Goal: Check status: Check status

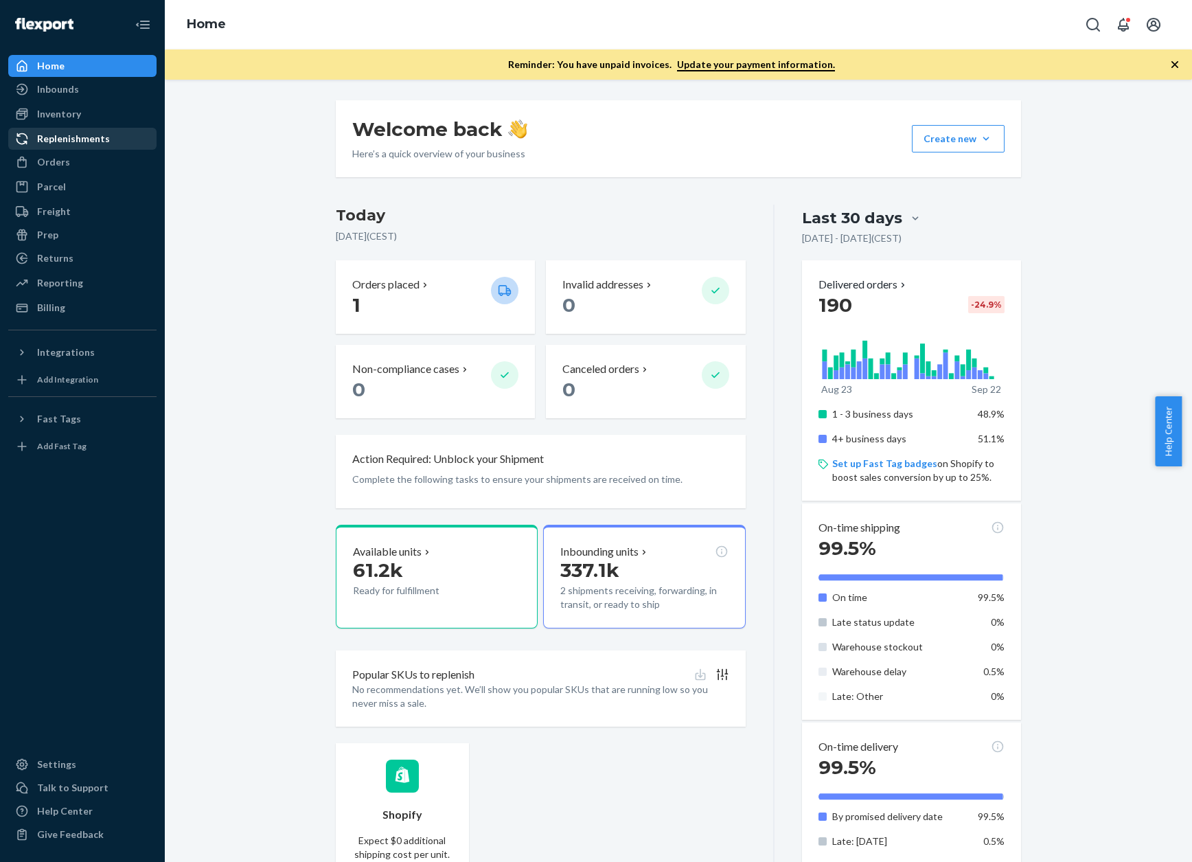
click at [56, 146] on div "Replenishments" at bounding box center [83, 138] width 146 height 19
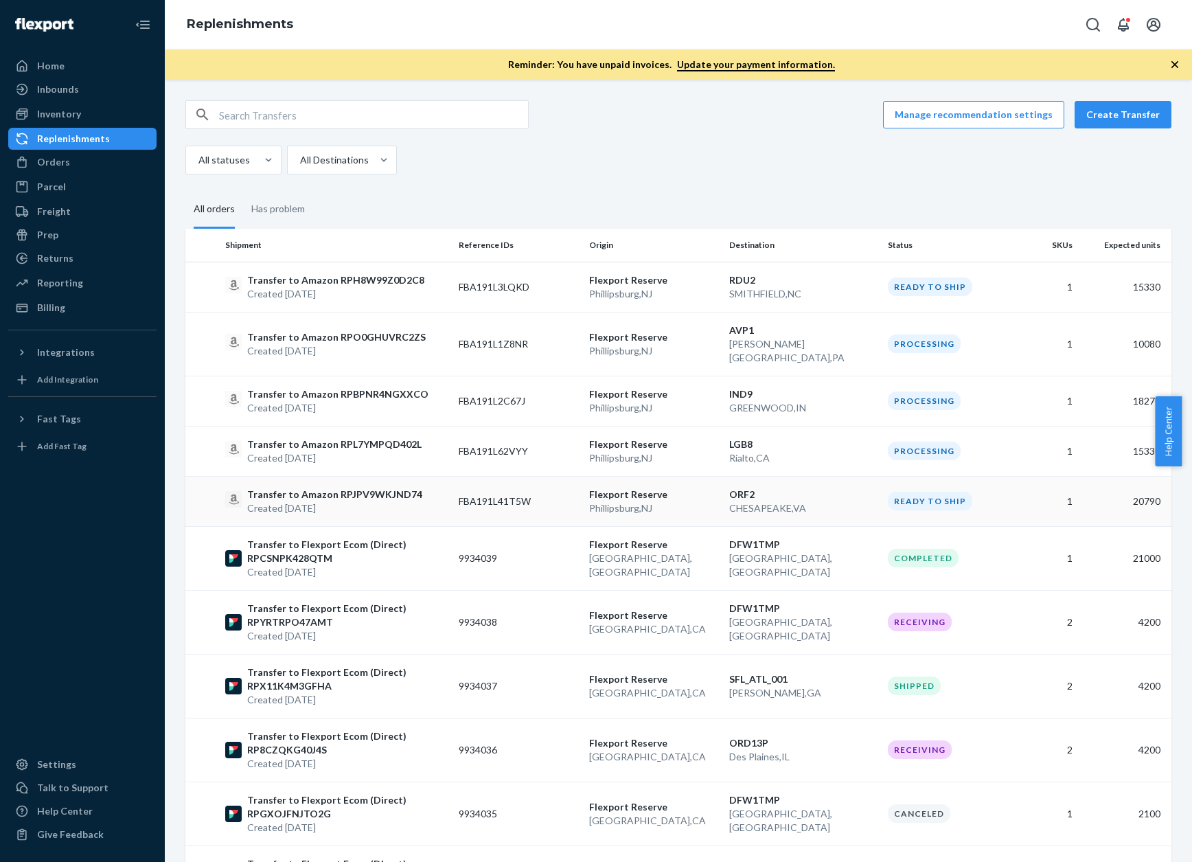
click at [361, 488] on p "Transfer to Amazon RPJPV9WKJND74" at bounding box center [334, 495] width 175 height 14
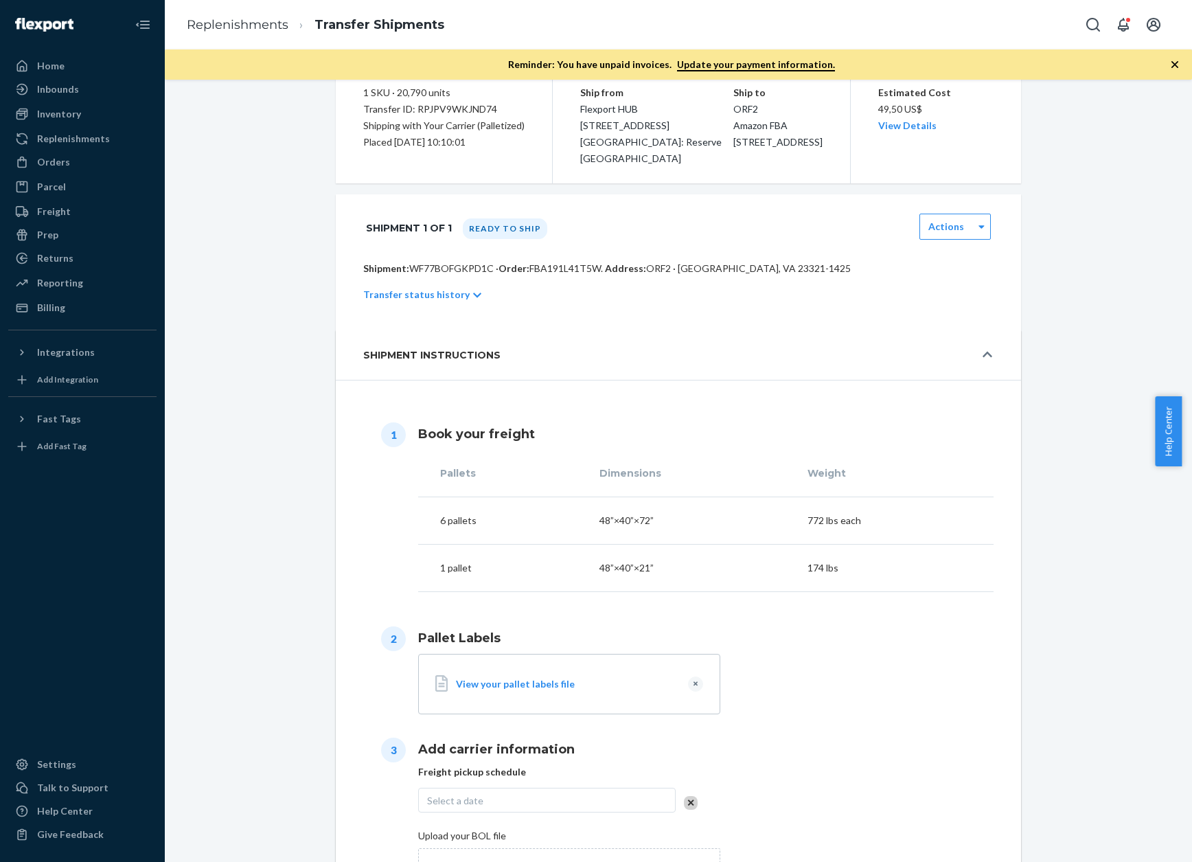
scroll to position [69, 0]
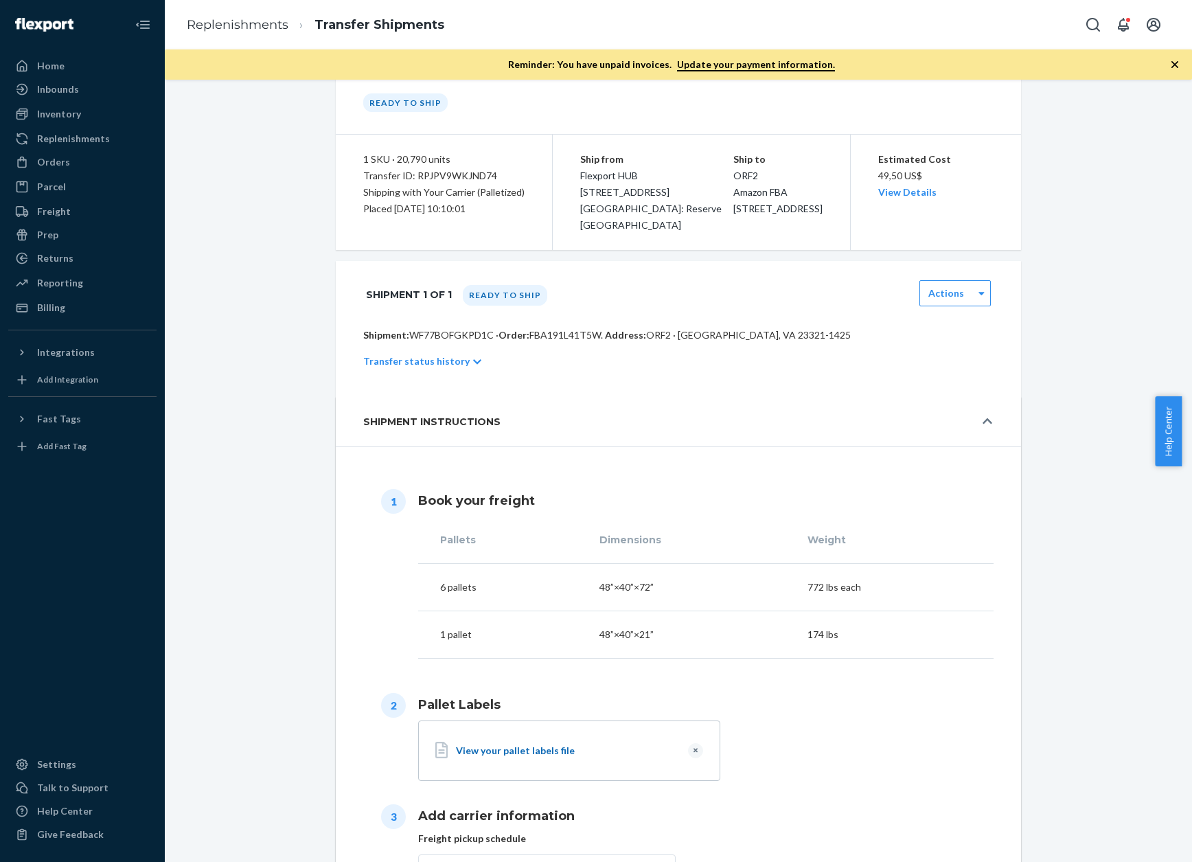
click at [472, 616] on div "View your pallet labels file" at bounding box center [566, 751] width 221 height 14
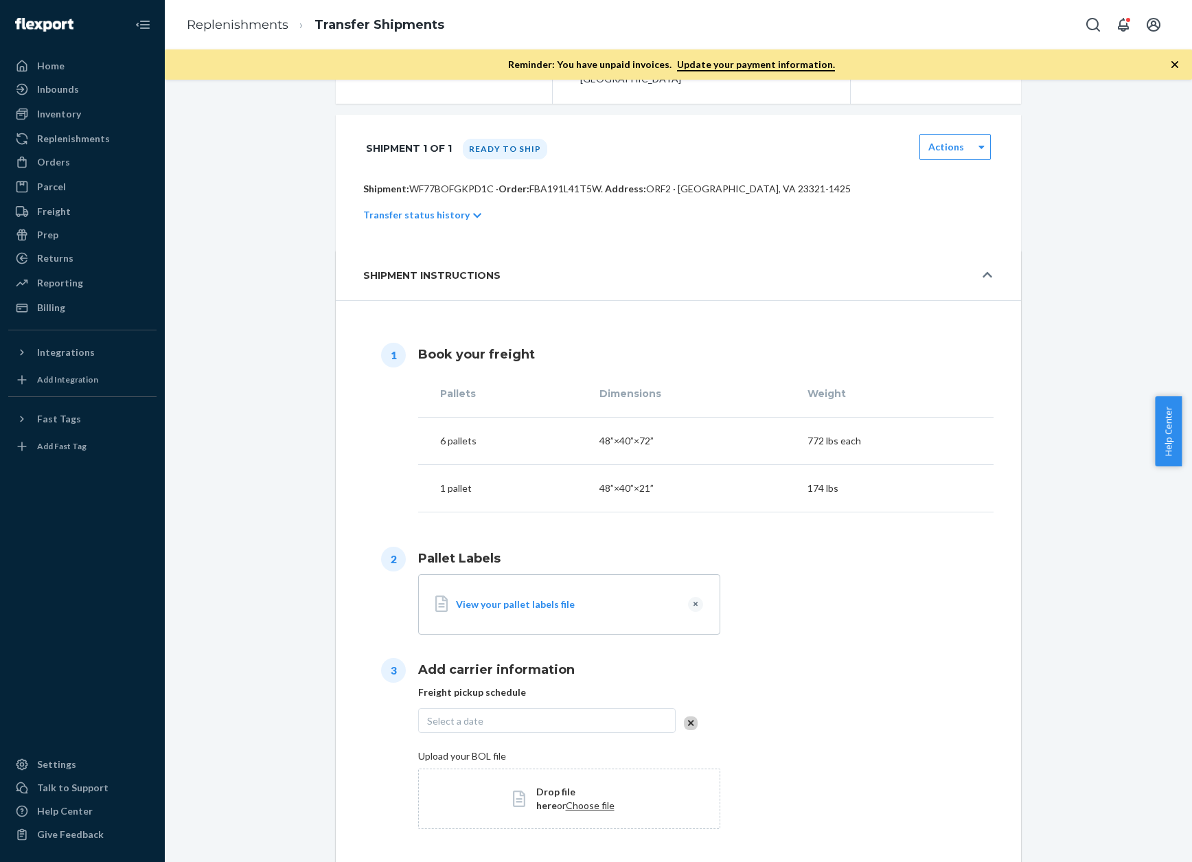
scroll to position [284, 0]
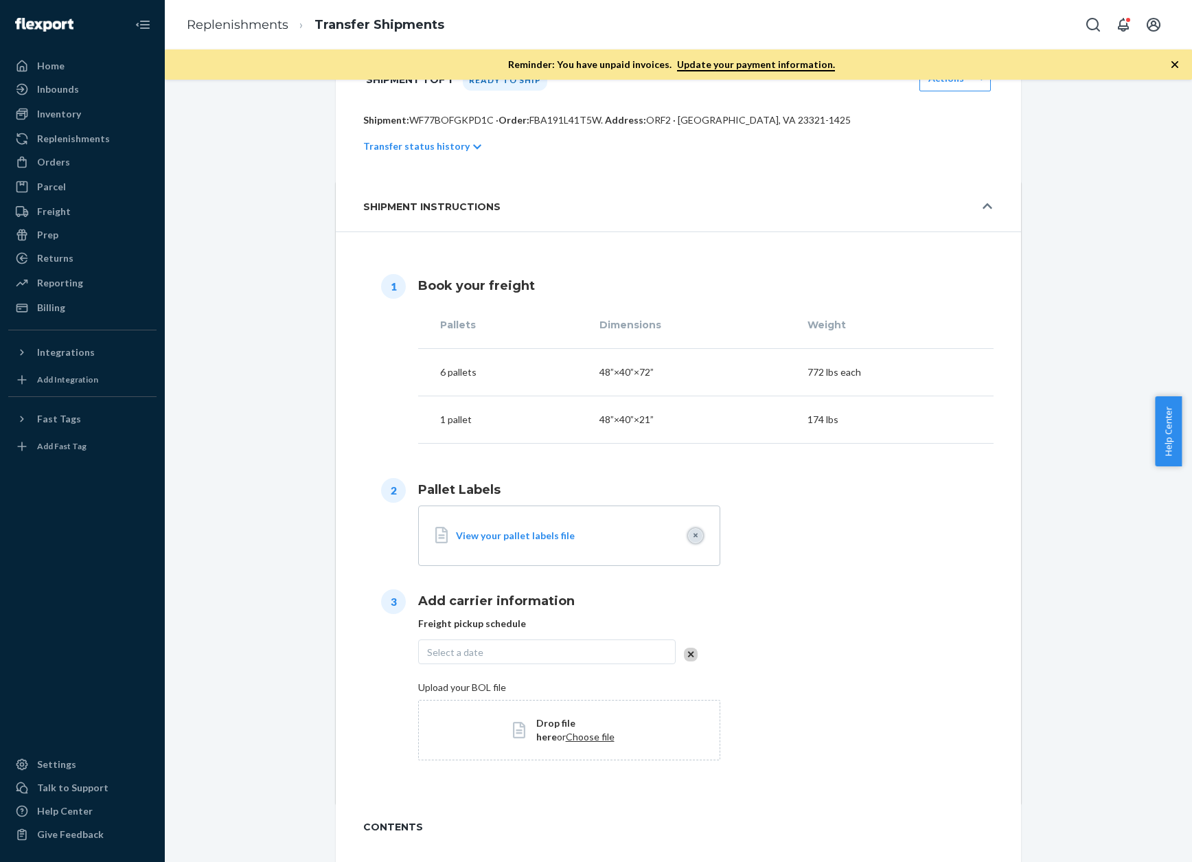
click at [689, 538] on button "Clear" at bounding box center [695, 535] width 15 height 15
click at [566, 545] on span "Choose file" at bounding box center [590, 542] width 49 height 12
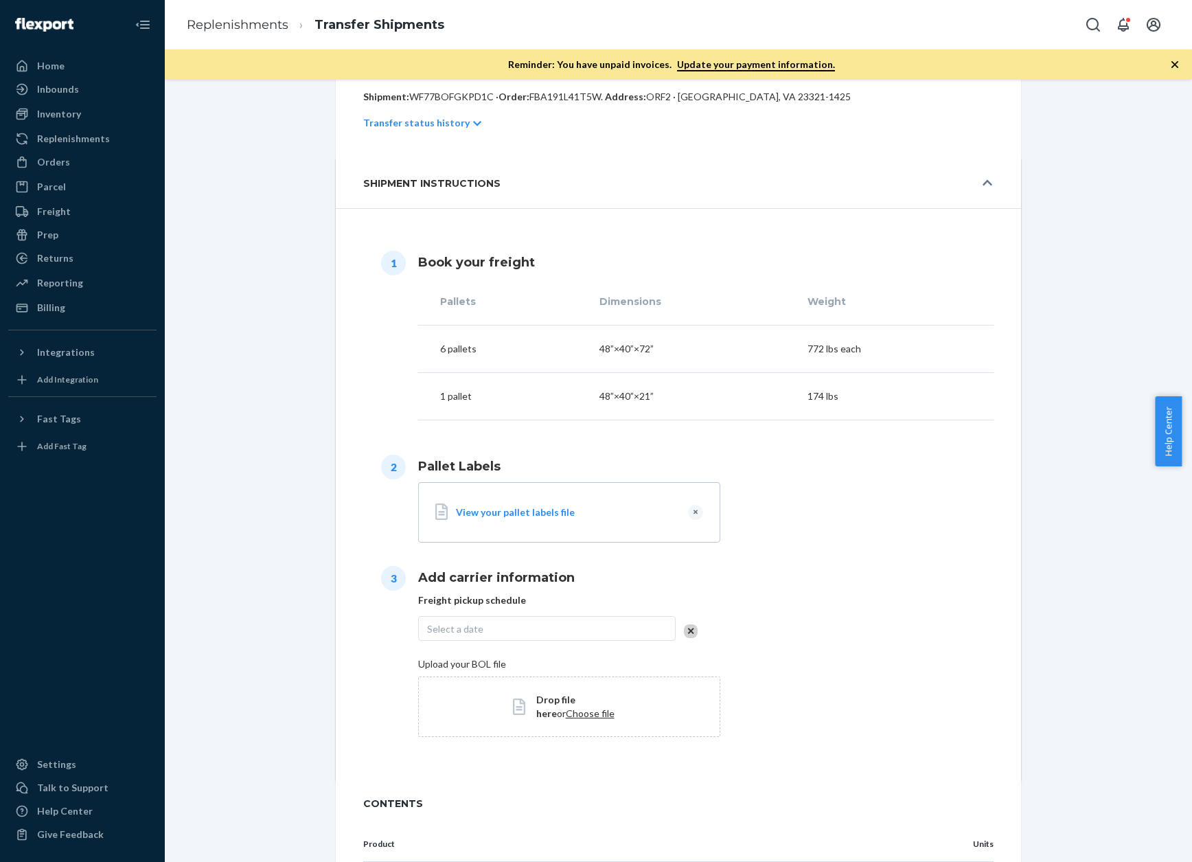
scroll to position [352, 0]
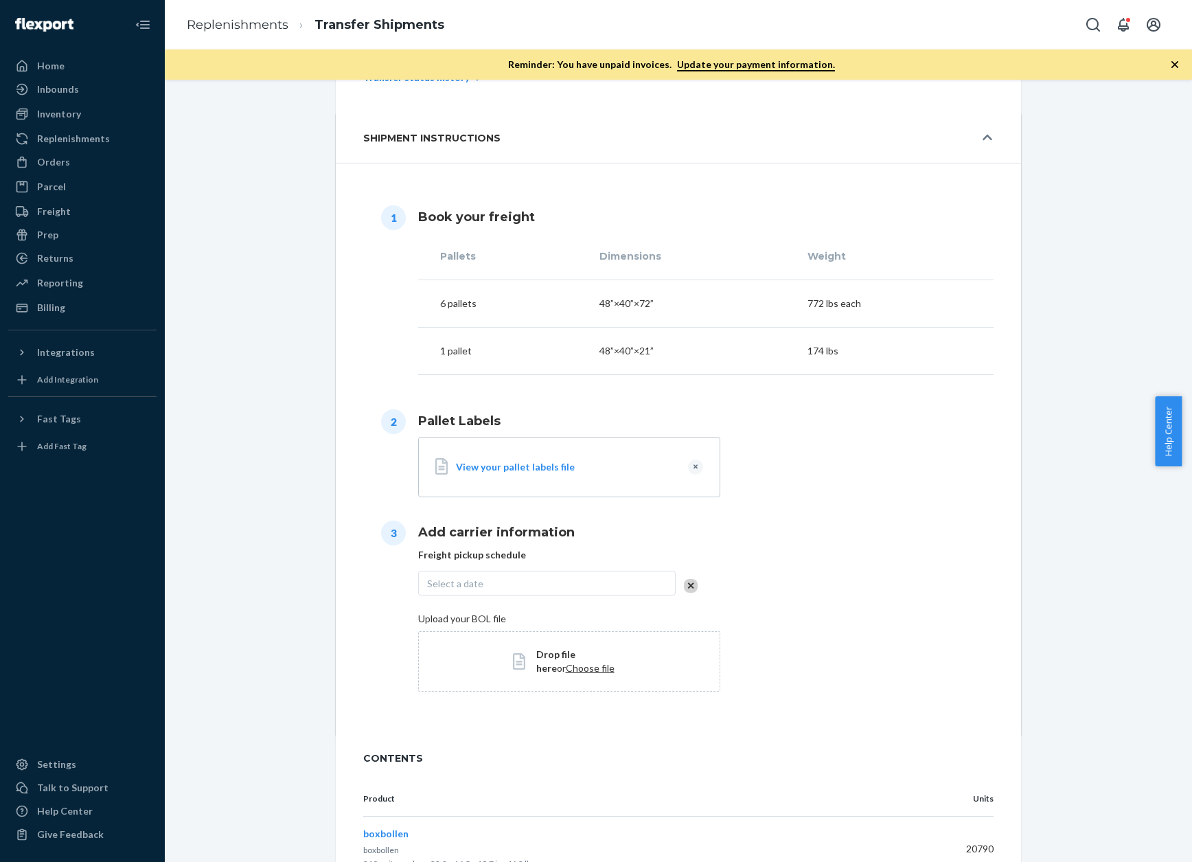
click at [528, 585] on div "Select a date" at bounding box center [547, 583] width 258 height 25
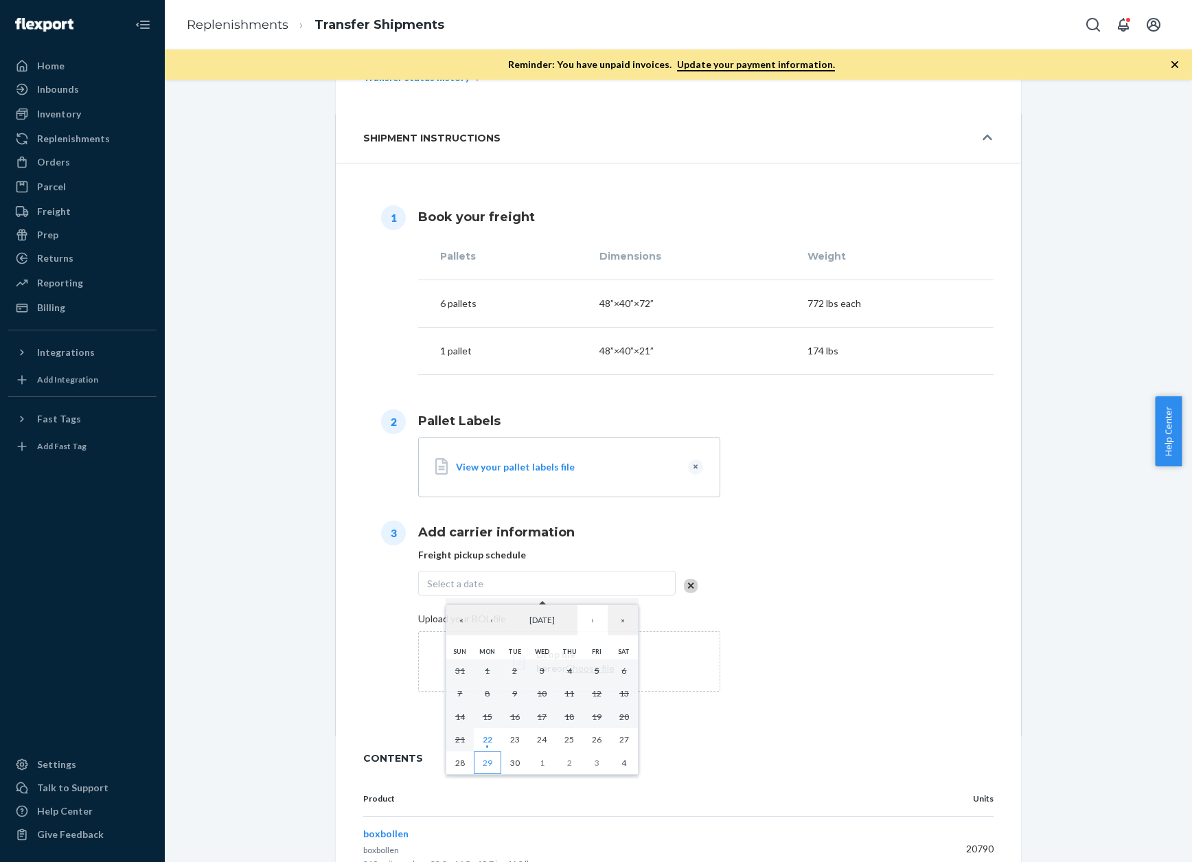
click at [483, 616] on button "29" at bounding box center [487, 762] width 27 height 23
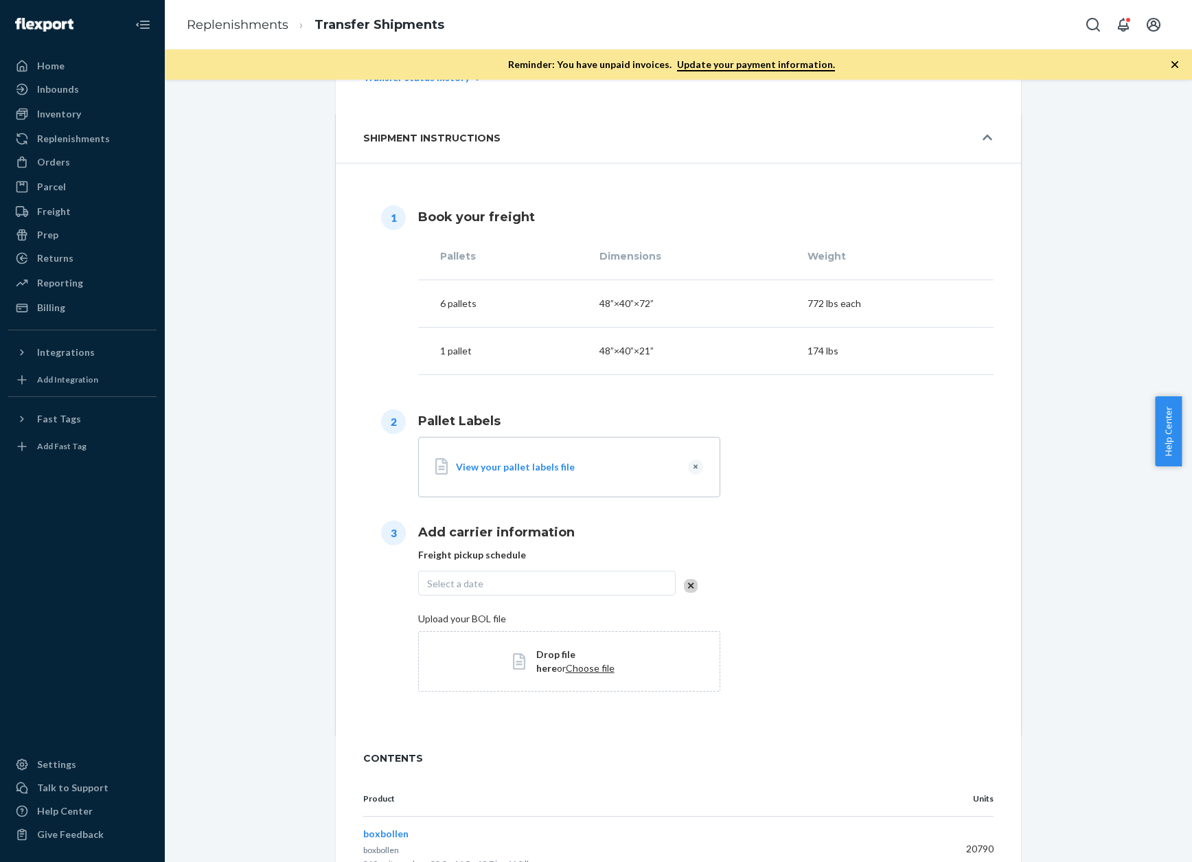
scroll to position [413, 0]
click at [843, 616] on label "Upload your BOL file" at bounding box center [705, 619] width 575 height 14
click at [0, 0] on input "Upload your BOL file" at bounding box center [0, 0] width 0 height 0
click at [880, 591] on div "Add carrier information Freight pickup schedule [DATE] Upload your BOL file Dro…" at bounding box center [705, 603] width 575 height 187
click at [566, 616] on span "Choose file" at bounding box center [590, 668] width 49 height 12
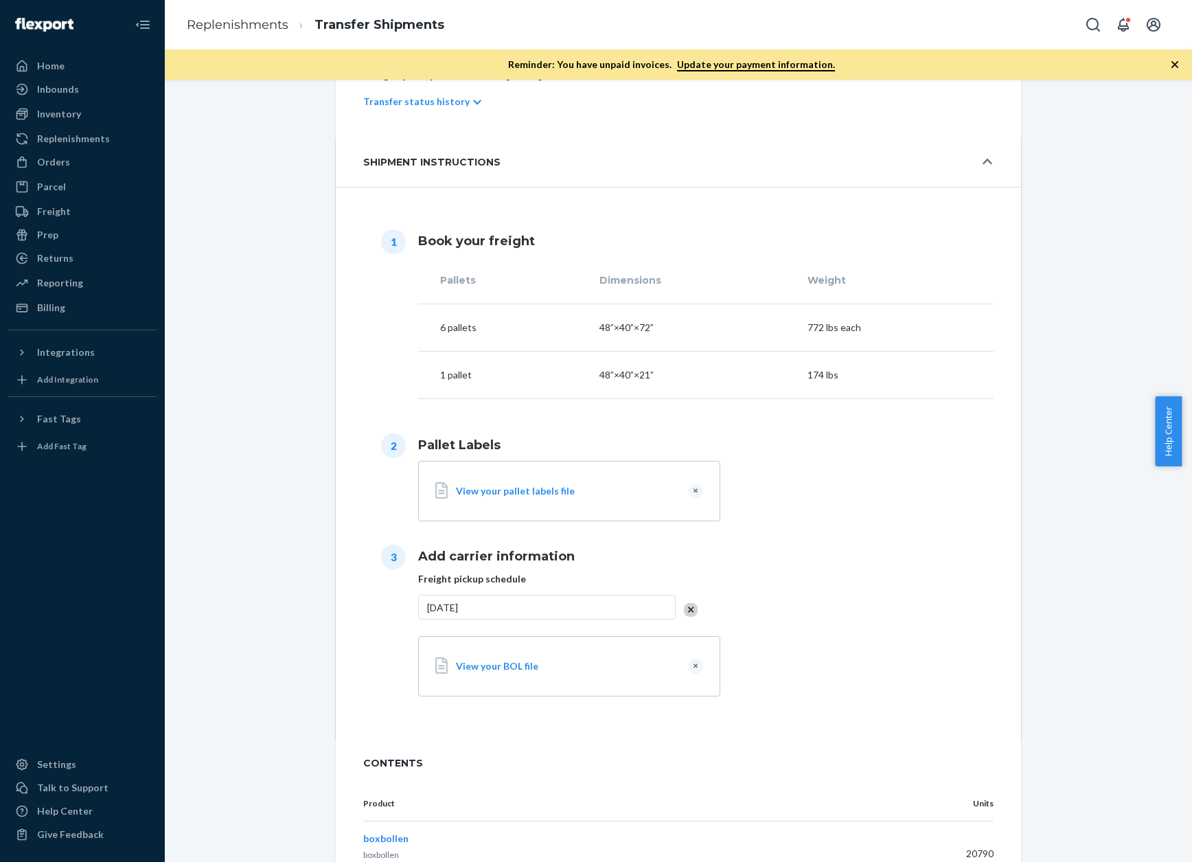
scroll to position [51, 0]
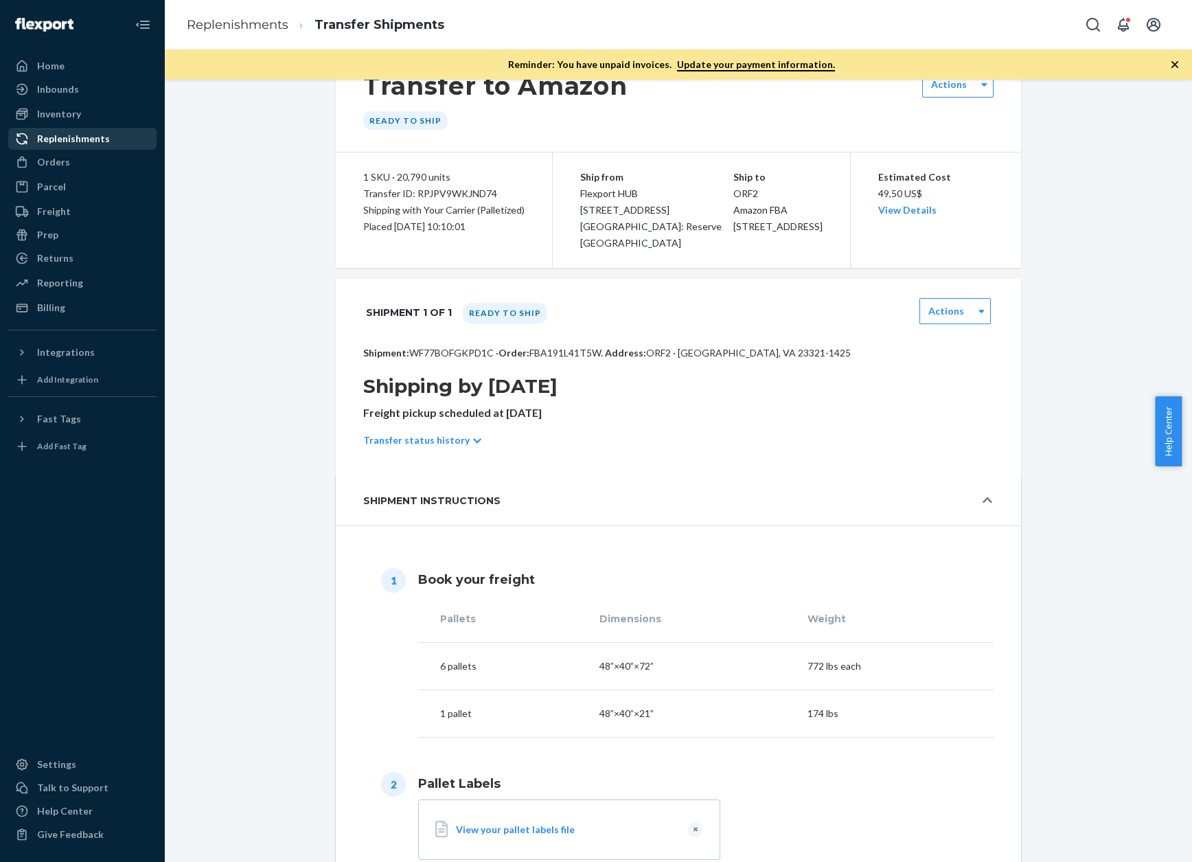
click at [62, 139] on div "Replenishments" at bounding box center [73, 139] width 73 height 14
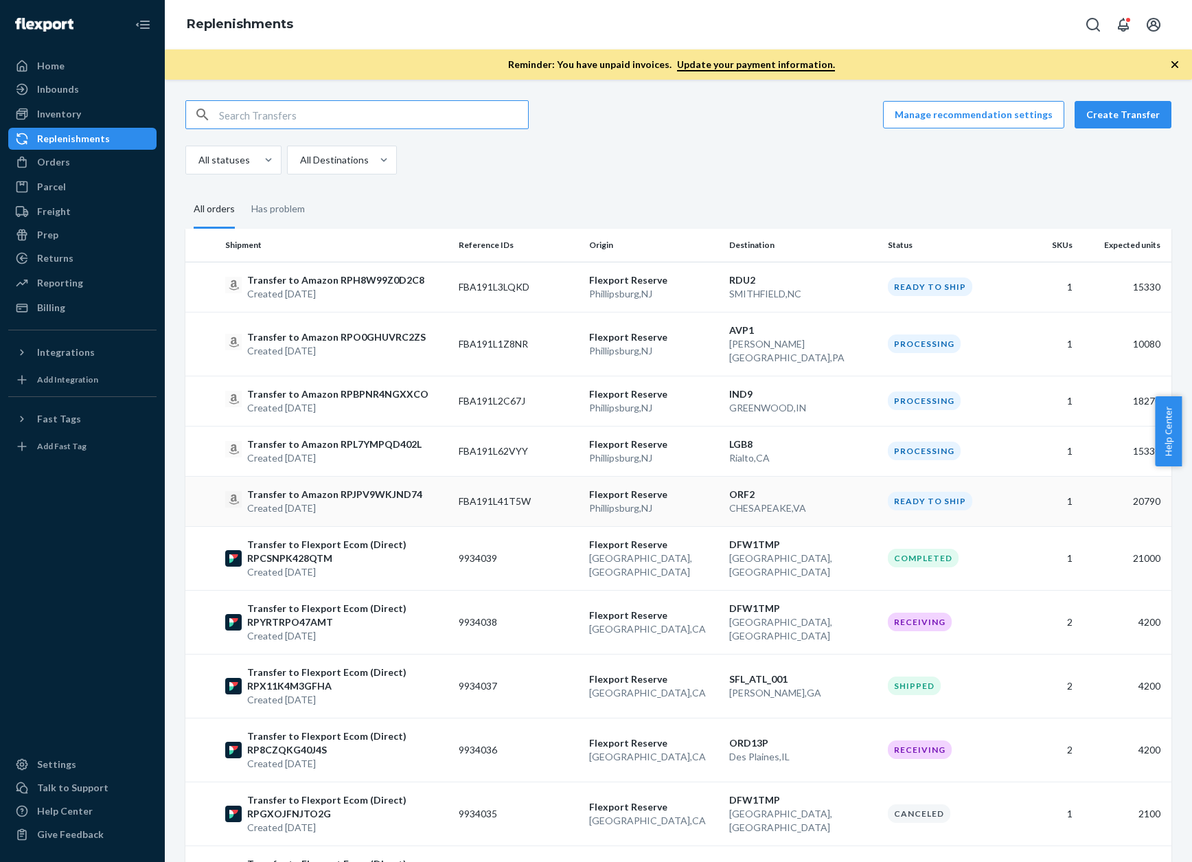
click at [345, 488] on p "Transfer to Amazon RPJPV9WKJND74" at bounding box center [334, 495] width 175 height 14
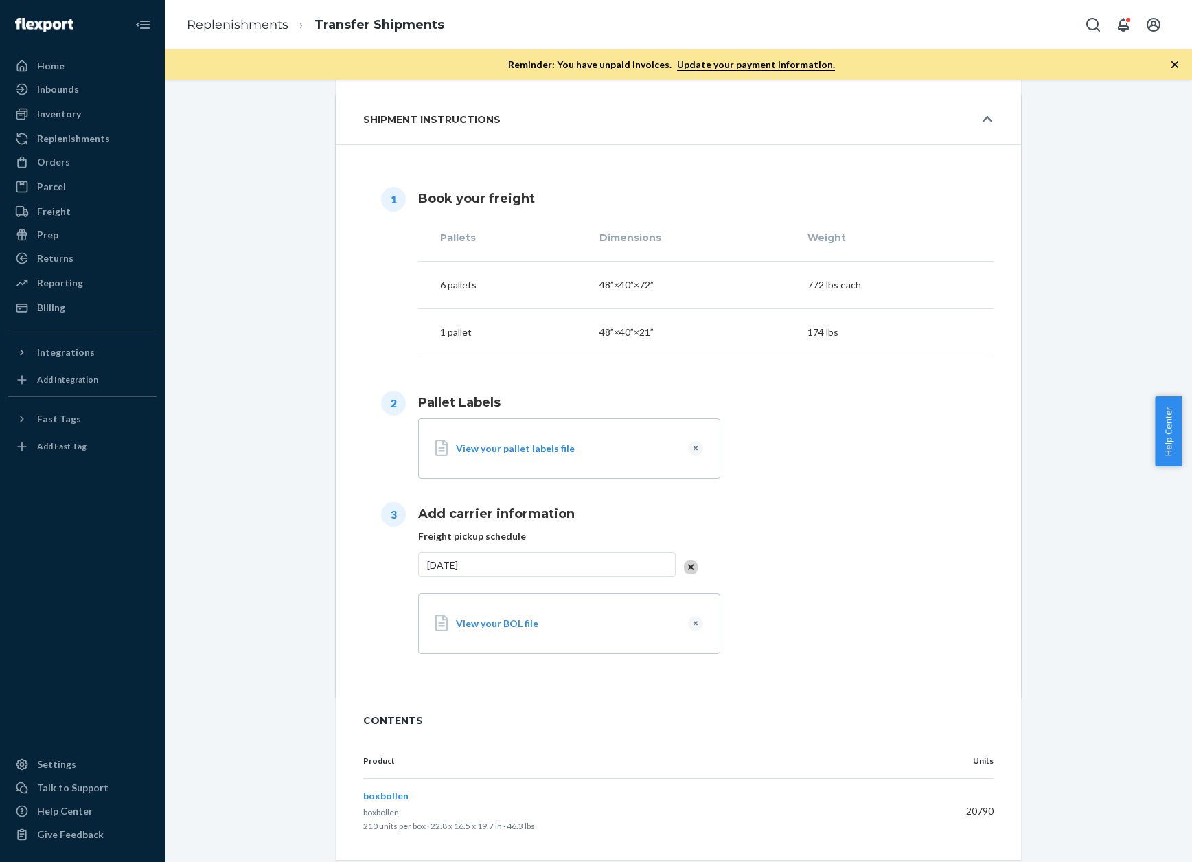
scroll to position [463, 0]
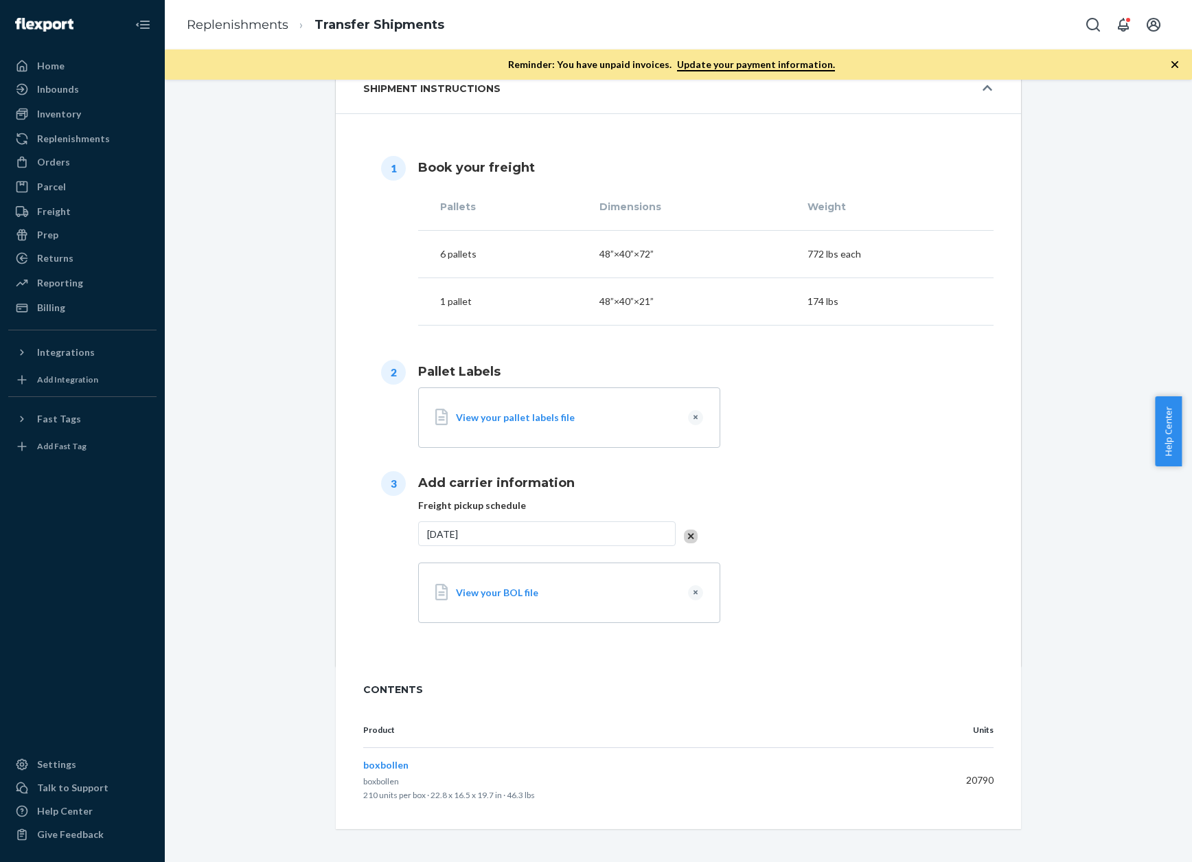
click at [1086, 525] on div "Transfer to Amazon Ready to ship Actions 1 SKU · 20,790 units Transfer ID: RPJP…" at bounding box center [678, 232] width 1007 height 1191
click at [62, 72] on div "Home" at bounding box center [50, 66] width 27 height 14
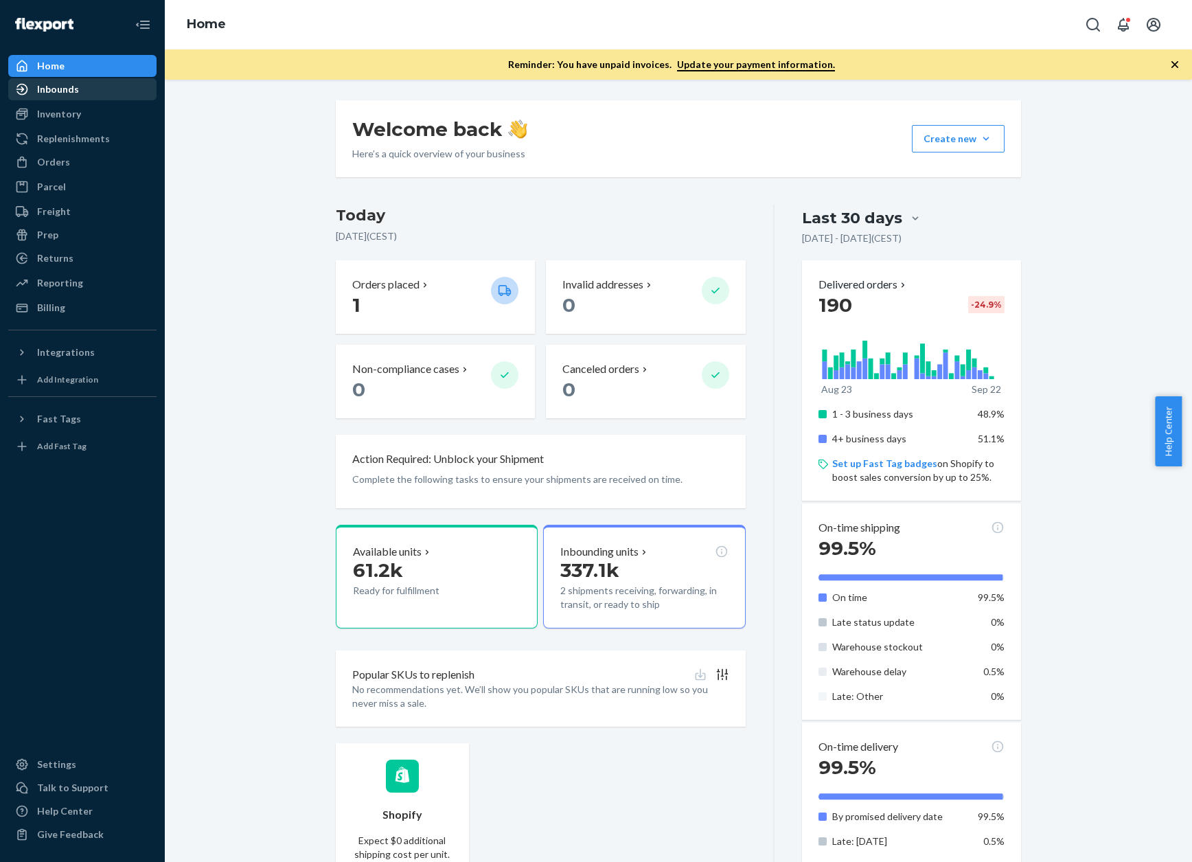
click at [71, 84] on div "Inbounds" at bounding box center [58, 89] width 42 height 14
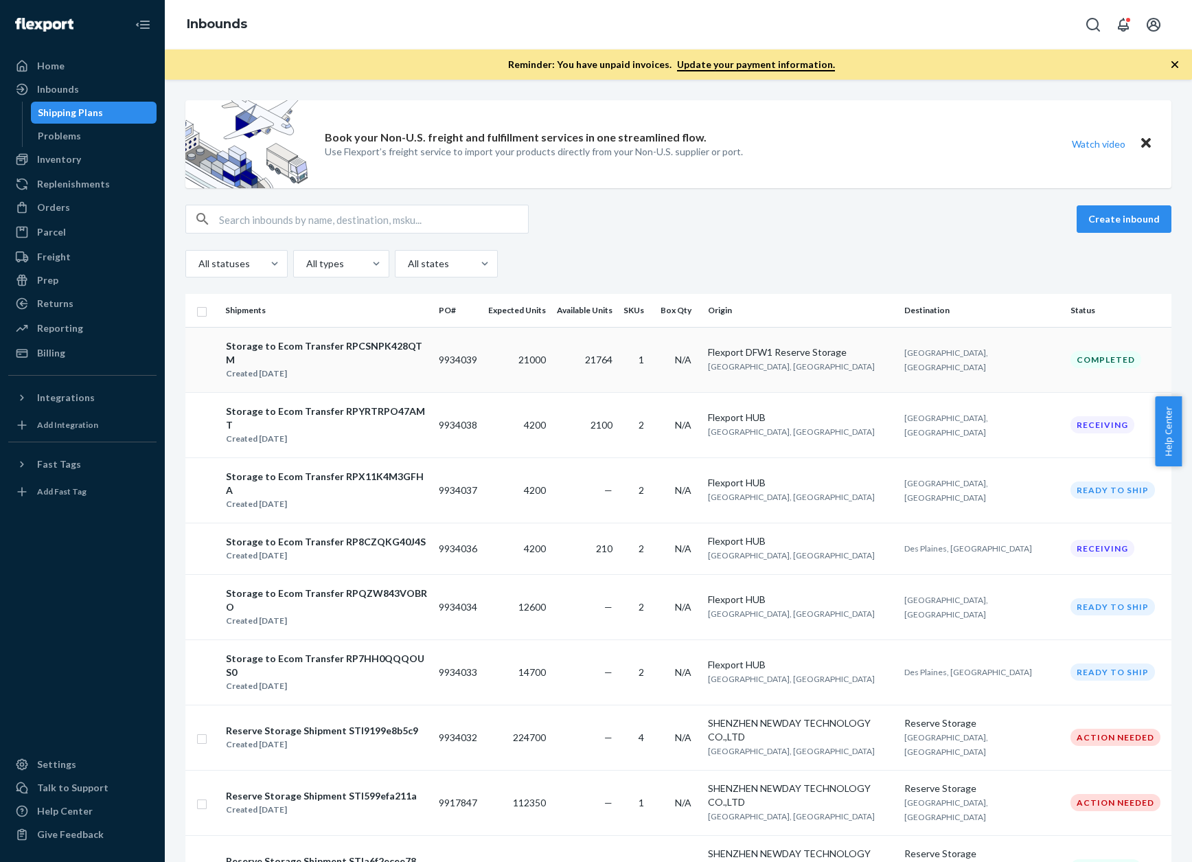
click at [545, 364] on td "21000" at bounding box center [517, 359] width 69 height 65
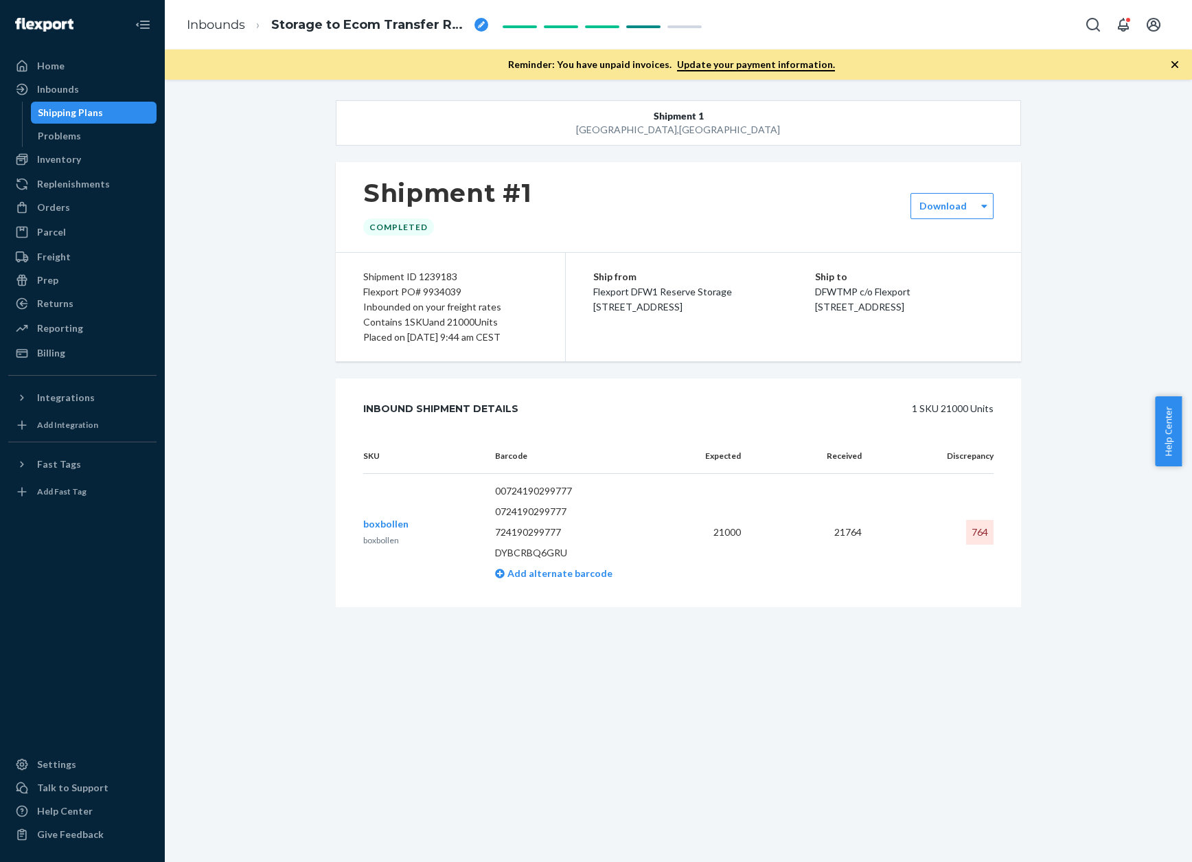
click at [966, 531] on div "764" at bounding box center [979, 532] width 27 height 25
click at [966, 532] on div "764" at bounding box center [979, 532] width 27 height 25
click at [966, 533] on div "764" at bounding box center [979, 532] width 27 height 25
drag, startPoint x: 963, startPoint y: 534, endPoint x: 966, endPoint y: 542, distance: 8.5
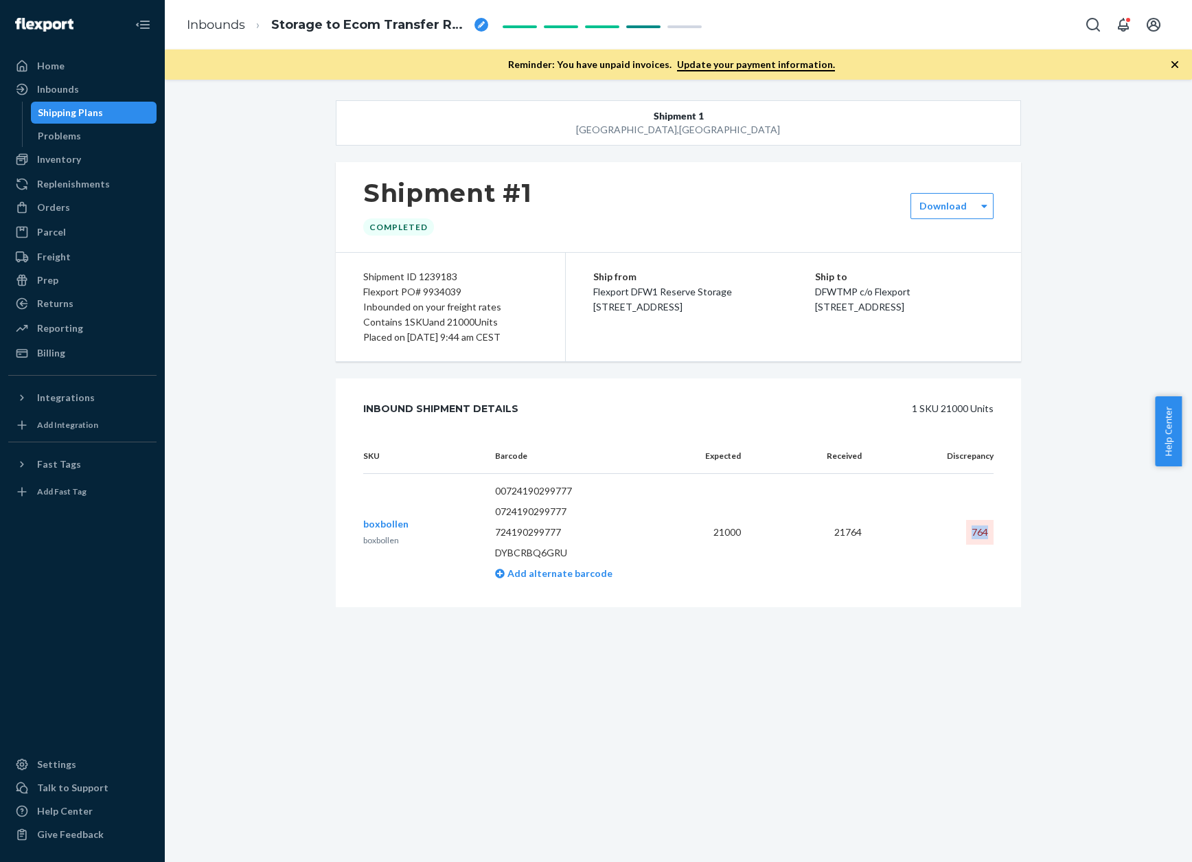
click at [966, 536] on div "764" at bounding box center [979, 532] width 27 height 25
click at [854, 606] on div "SKU Barcode Expected Received Discrepancy boxbollen boxbollen 00724190299777 07…" at bounding box center [678, 523] width 685 height 168
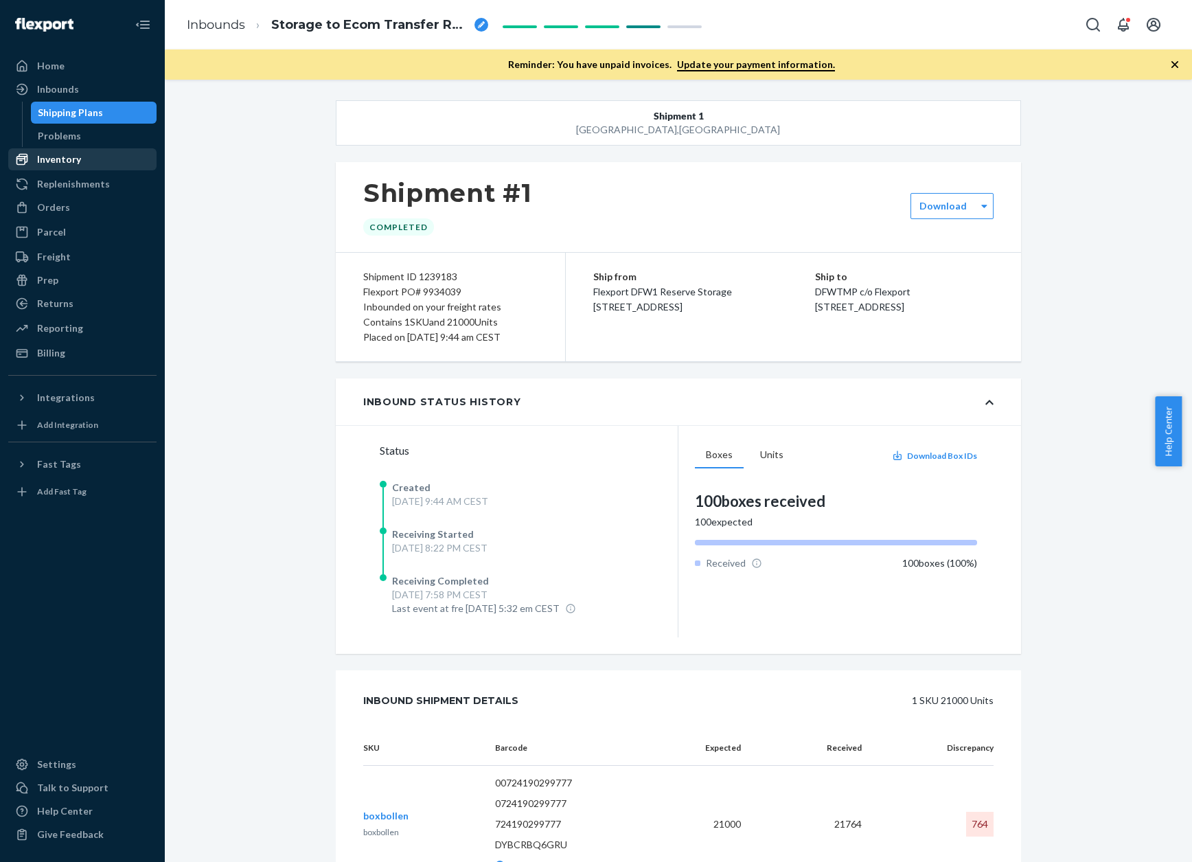
click at [61, 163] on div "Inventory" at bounding box center [59, 159] width 44 height 14
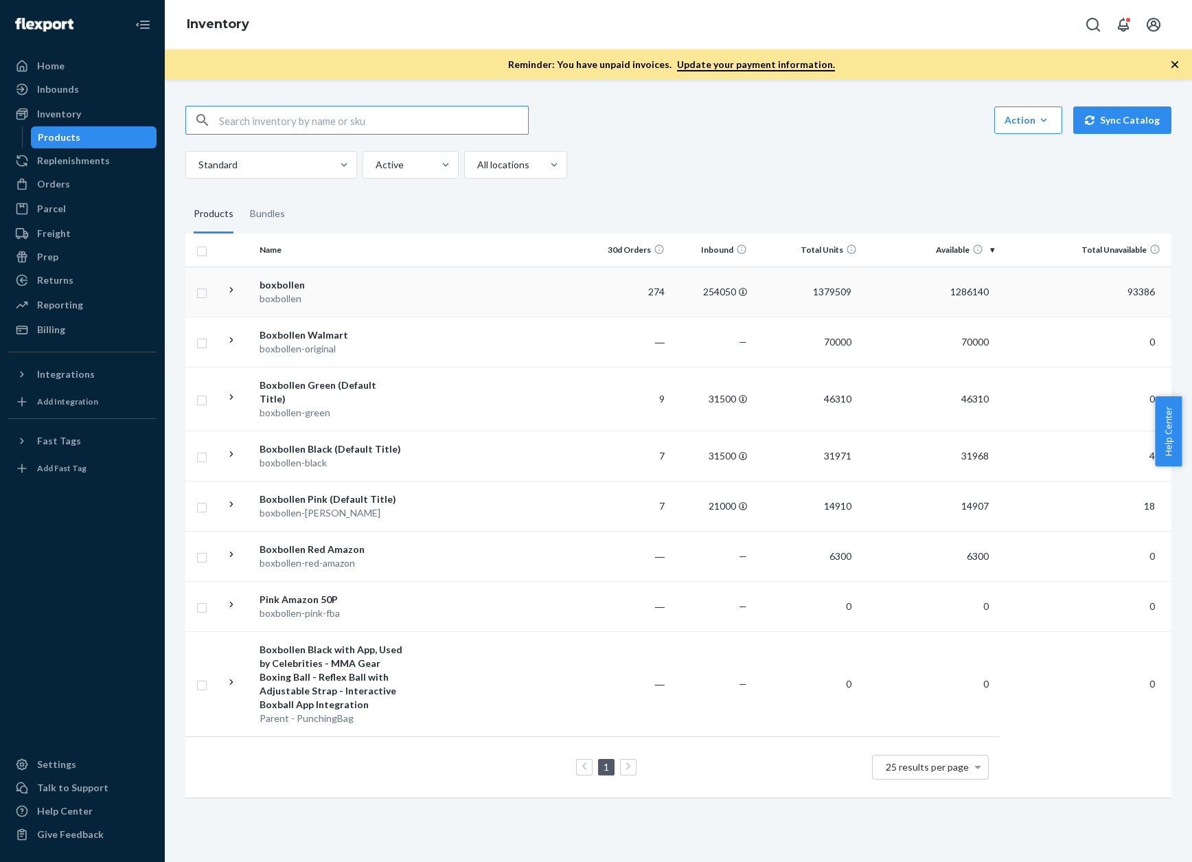
click at [273, 293] on div "boxbollen" at bounding box center [332, 299] width 144 height 14
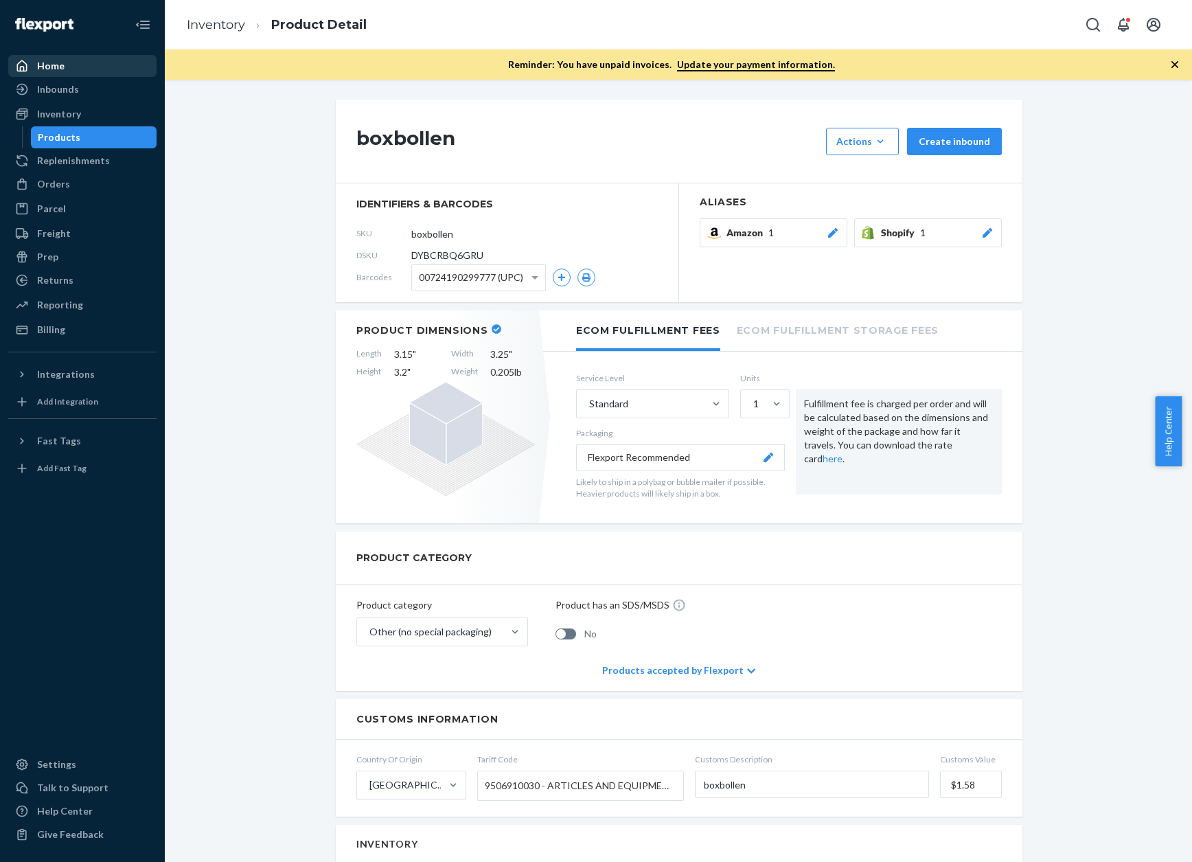
click at [40, 72] on div "Home" at bounding box center [50, 66] width 27 height 14
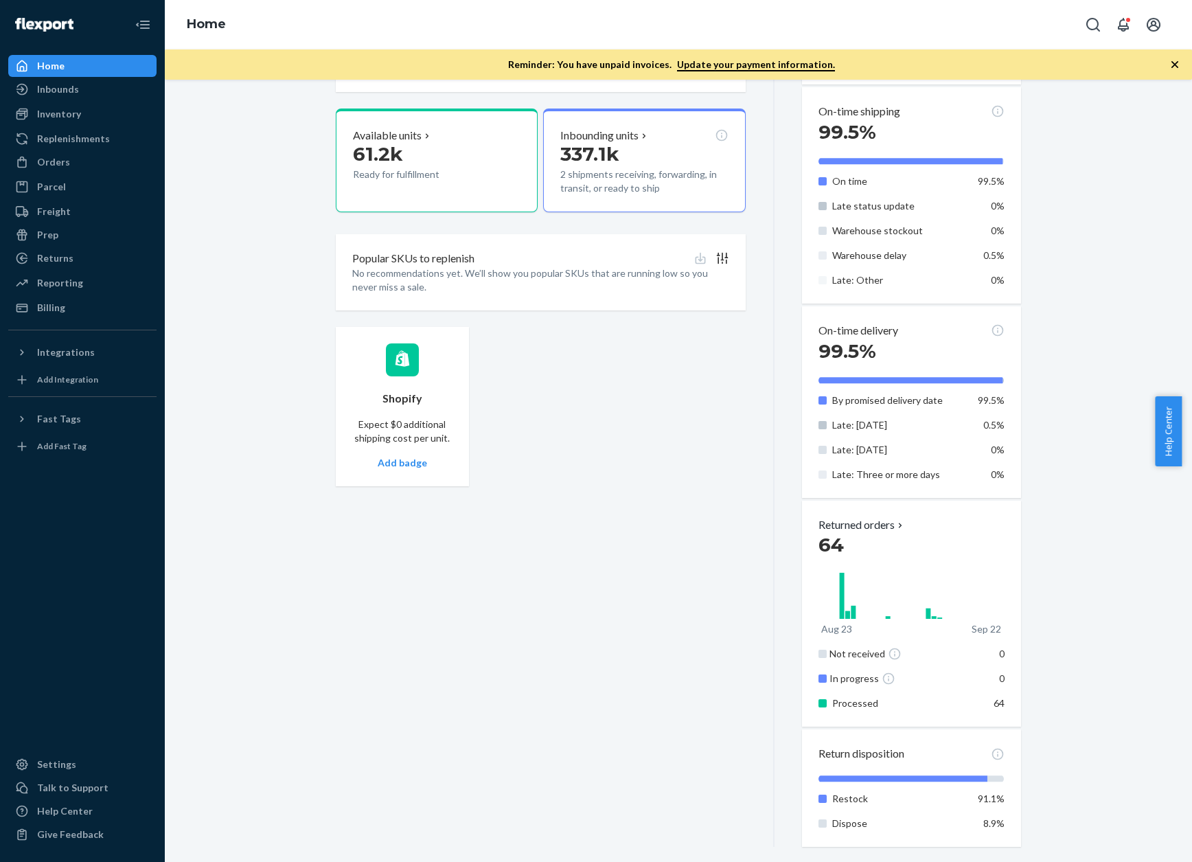
scroll to position [429, 0]
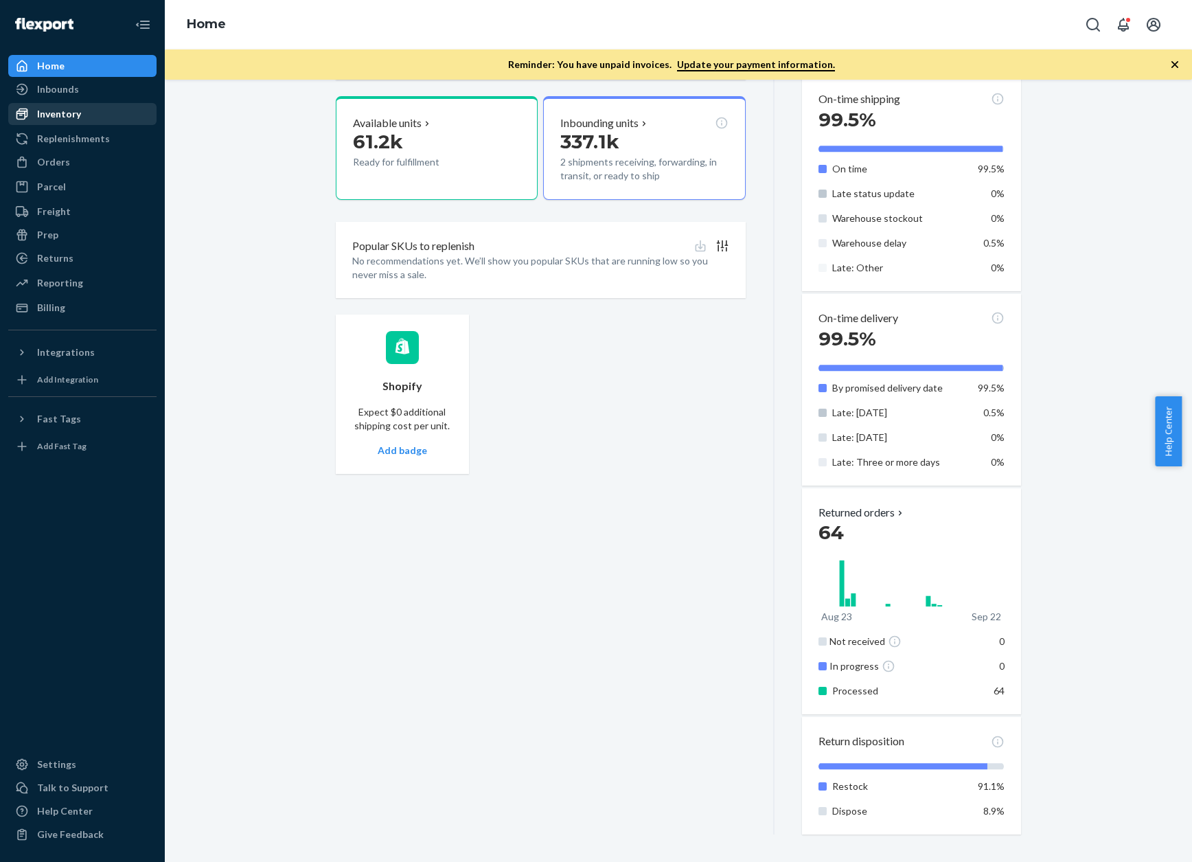
click at [65, 107] on div "Inventory" at bounding box center [59, 114] width 44 height 14
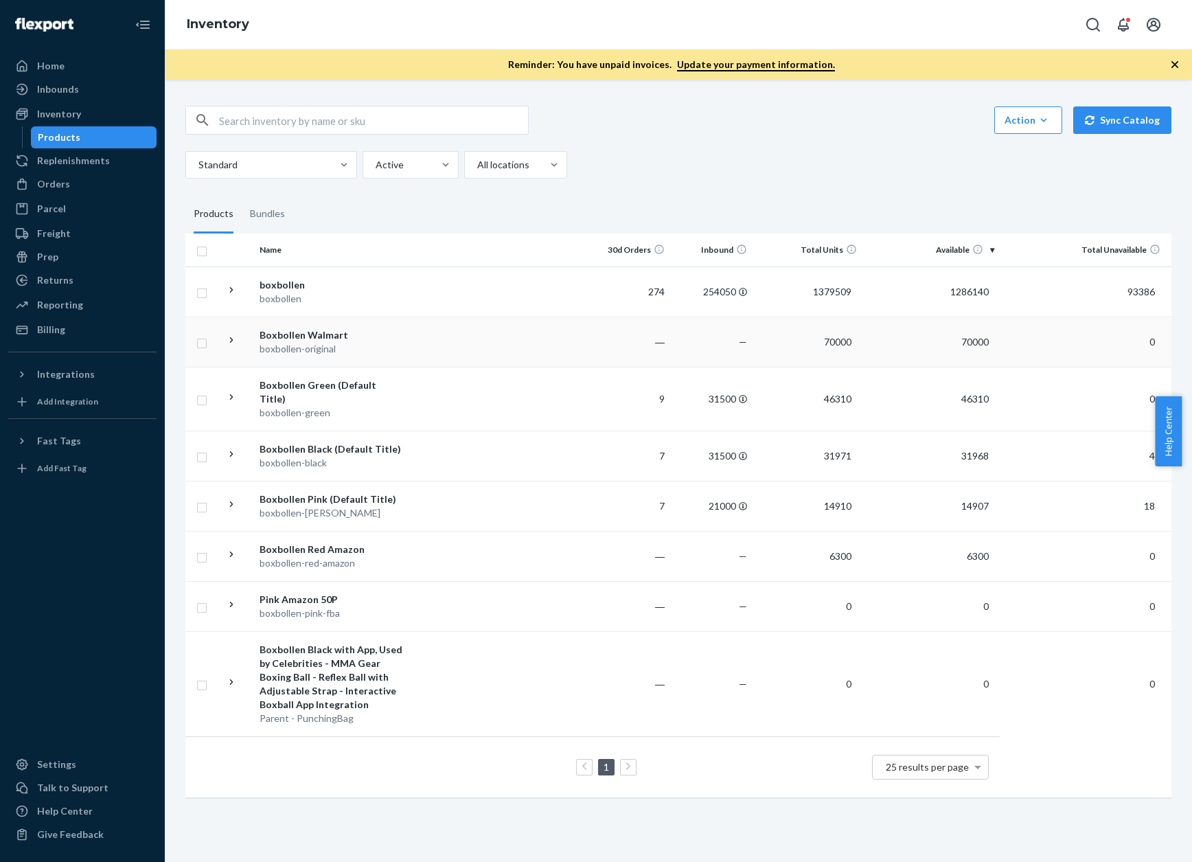
click at [272, 332] on div "Boxbollen Walmart" at bounding box center [332, 335] width 144 height 14
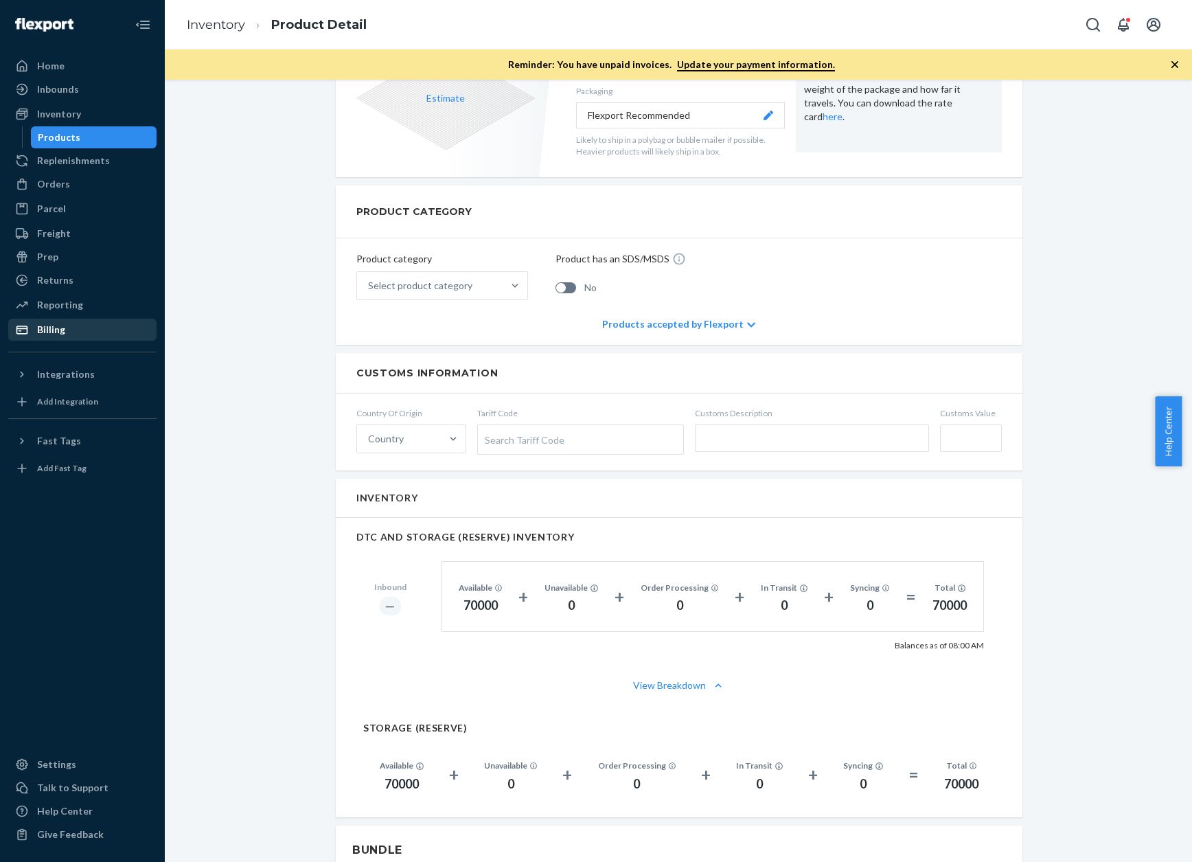
scroll to position [339, 0]
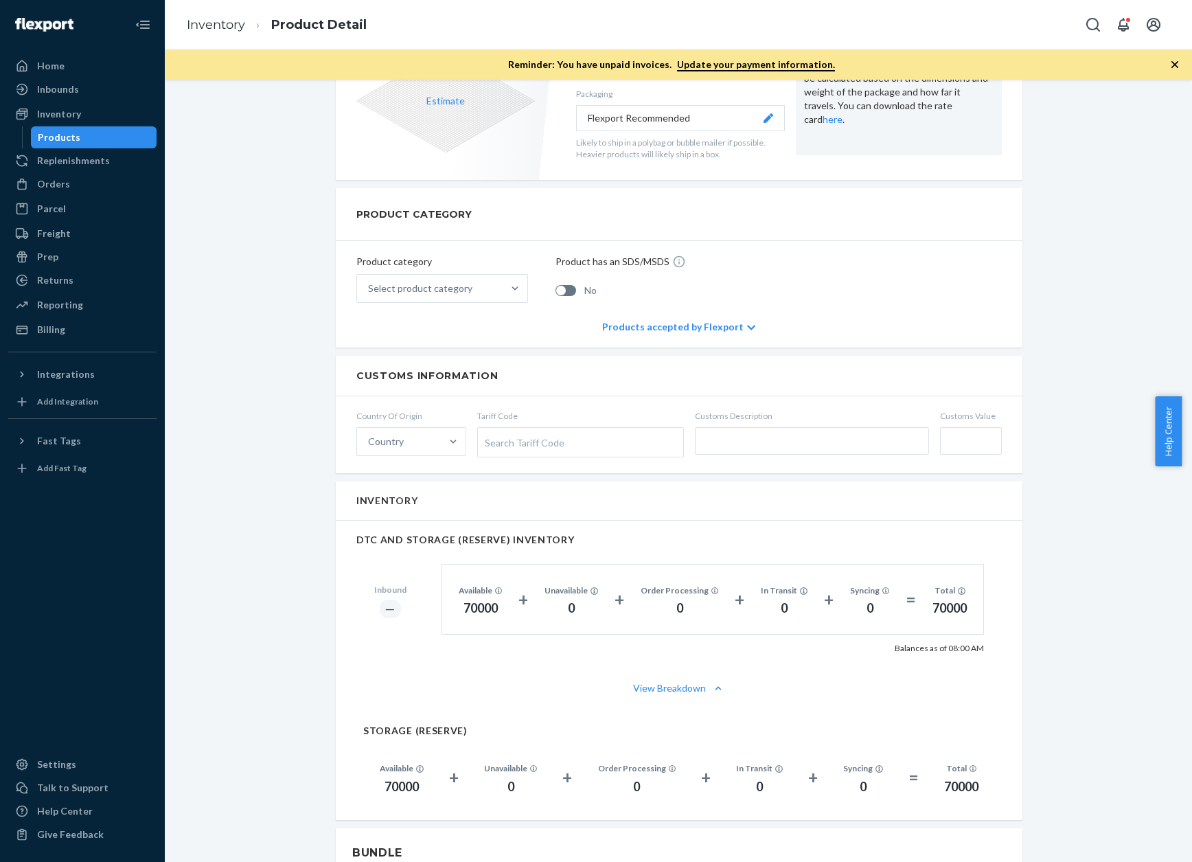
click at [64, 135] on div "Products" at bounding box center [59, 137] width 43 height 14
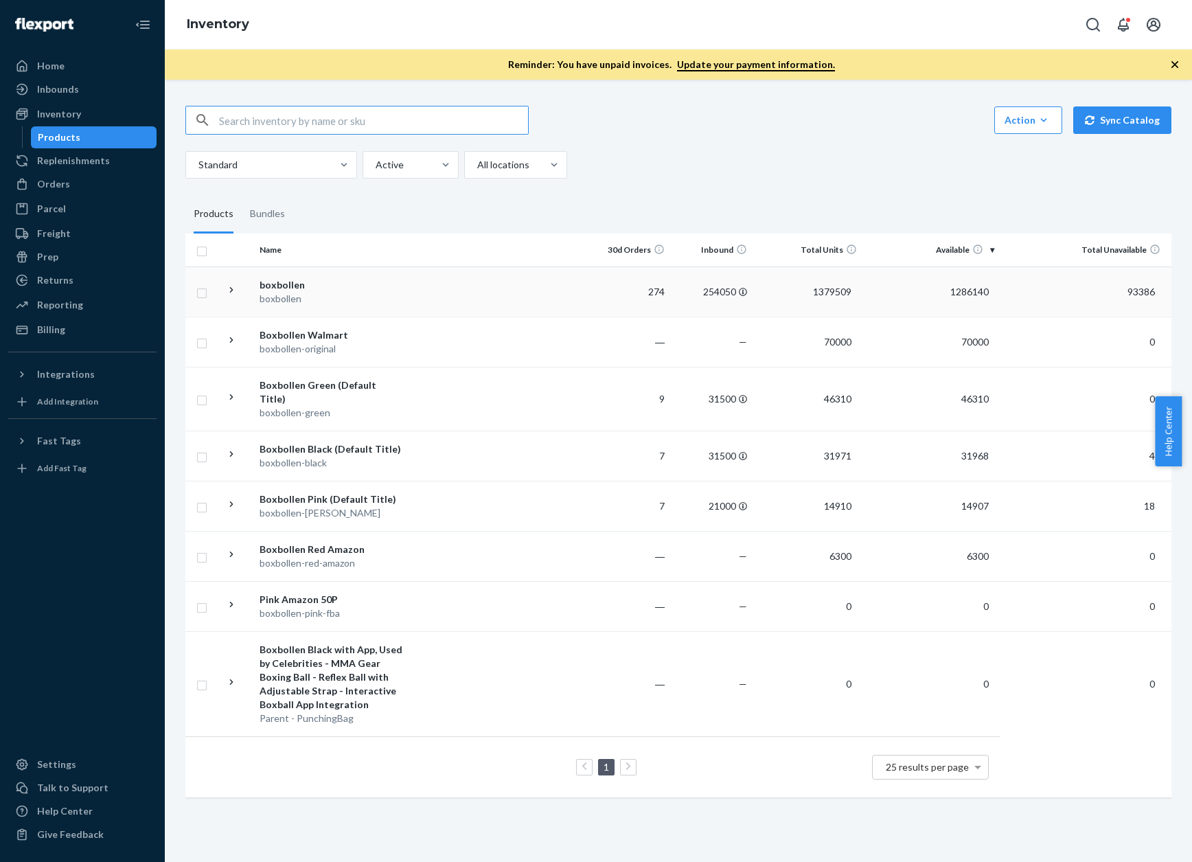
click at [270, 284] on div "boxbollen" at bounding box center [332, 285] width 144 height 14
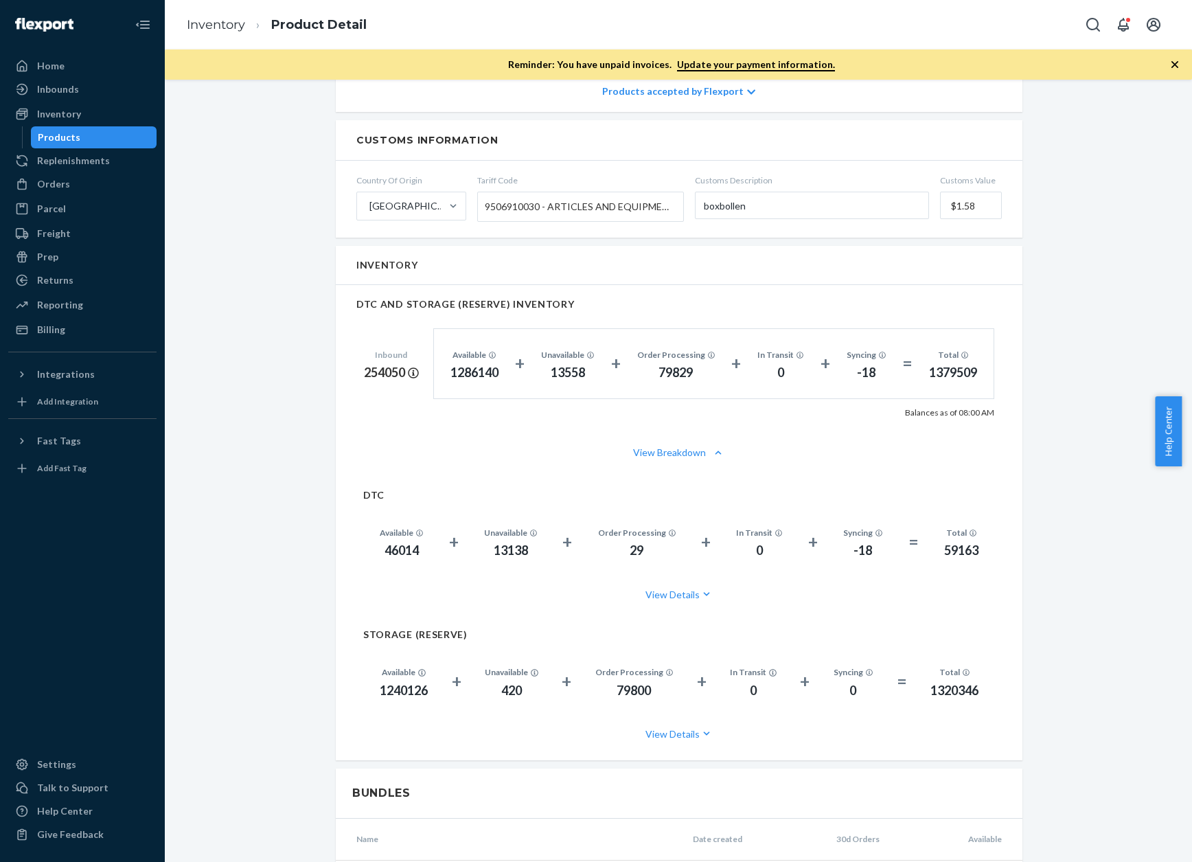
scroll to position [618, 0]
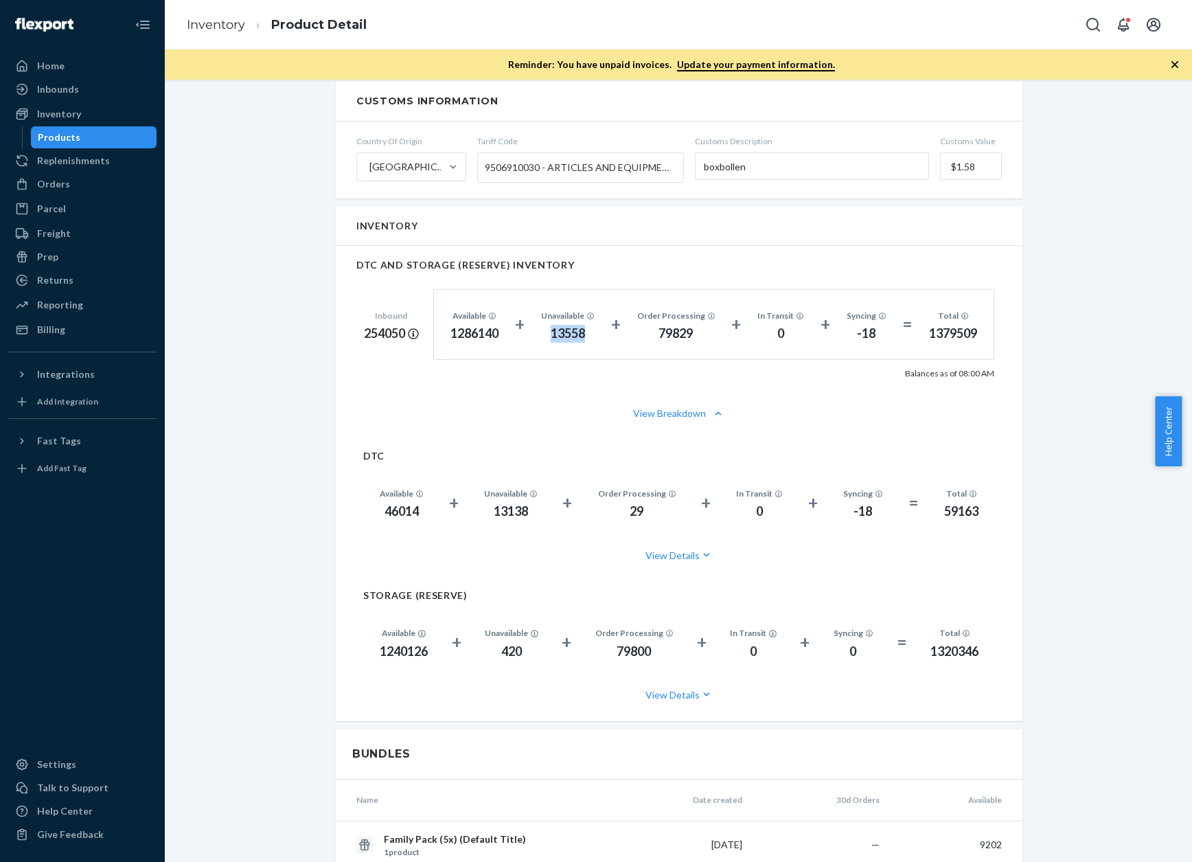
drag, startPoint x: 586, startPoint y: 343, endPoint x: 546, endPoint y: 341, distance: 40.5
click at [546, 341] on div "Available 1286140 + Unavailable 13558 + Order Processing 79829 + In Transit 0 +…" at bounding box center [713, 324] width 561 height 71
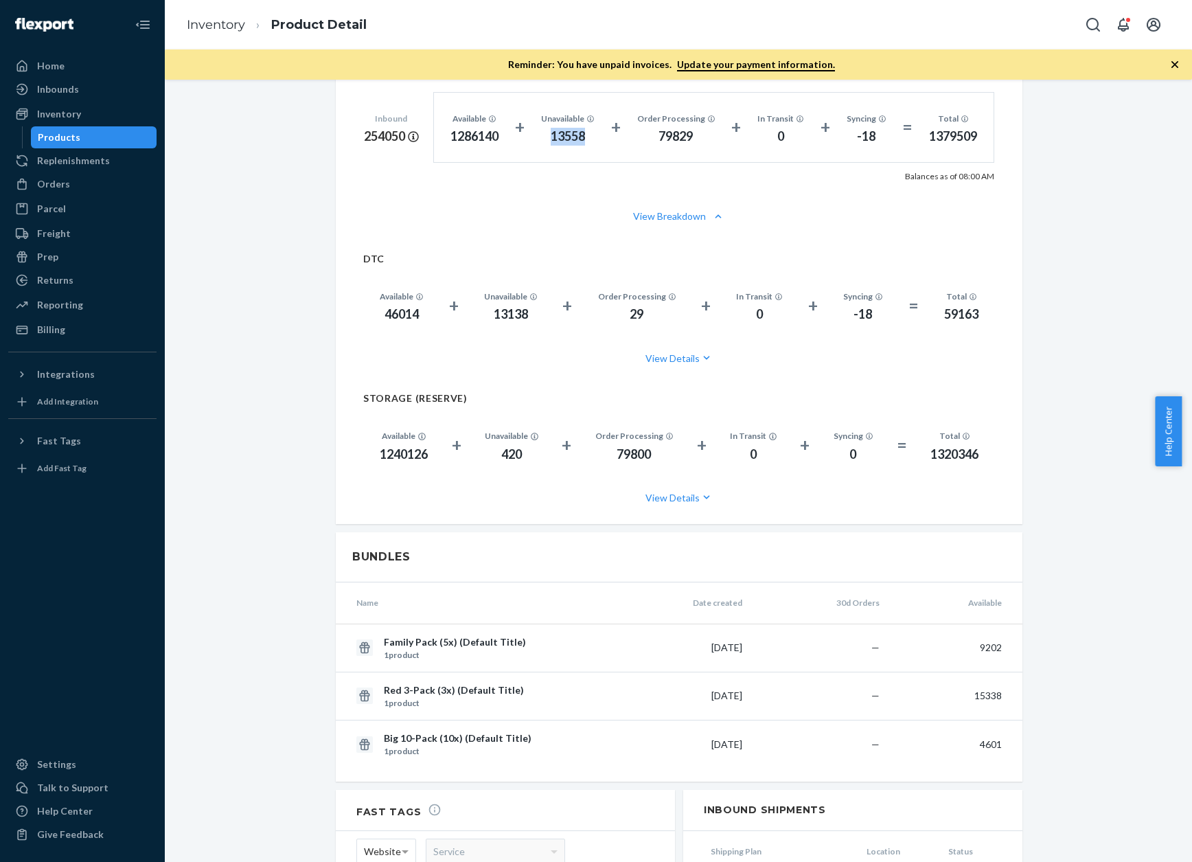
scroll to position [716, 0]
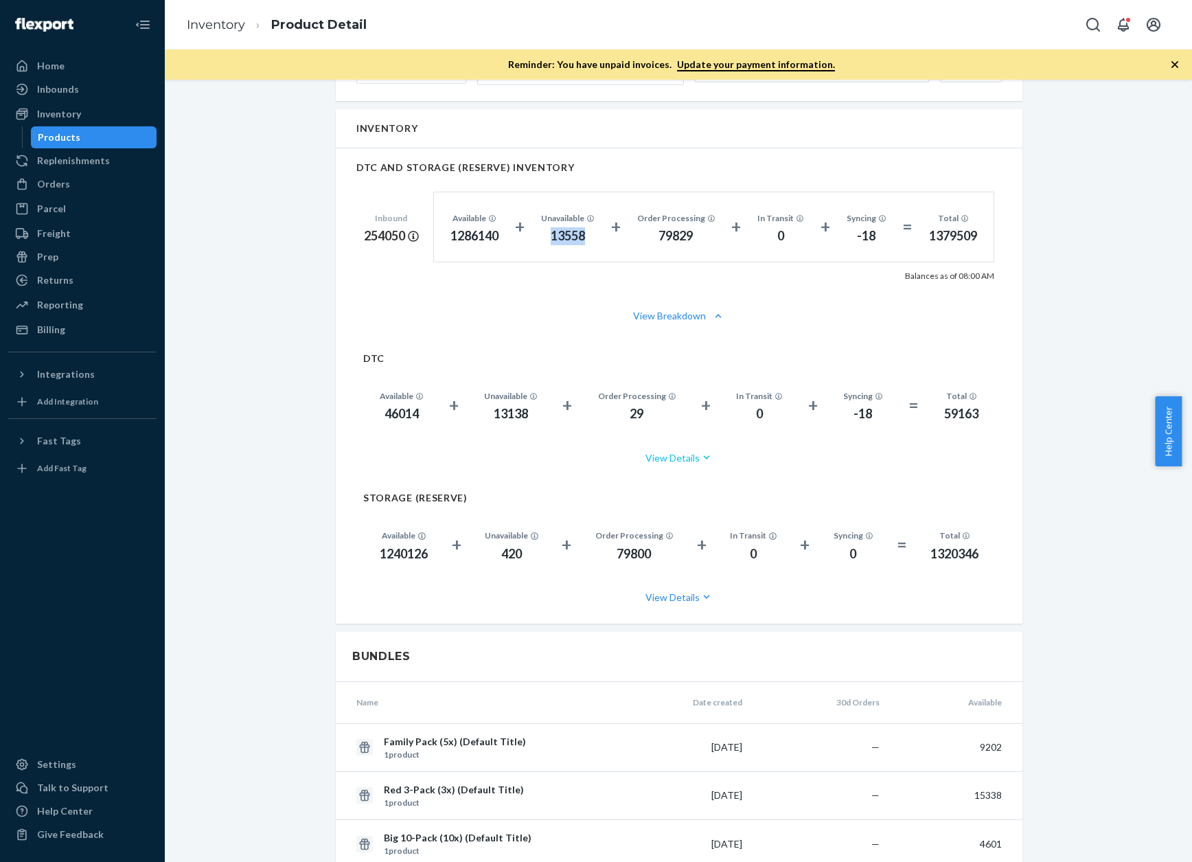
click at [659, 448] on button "View Details" at bounding box center [679, 458] width 632 height 36
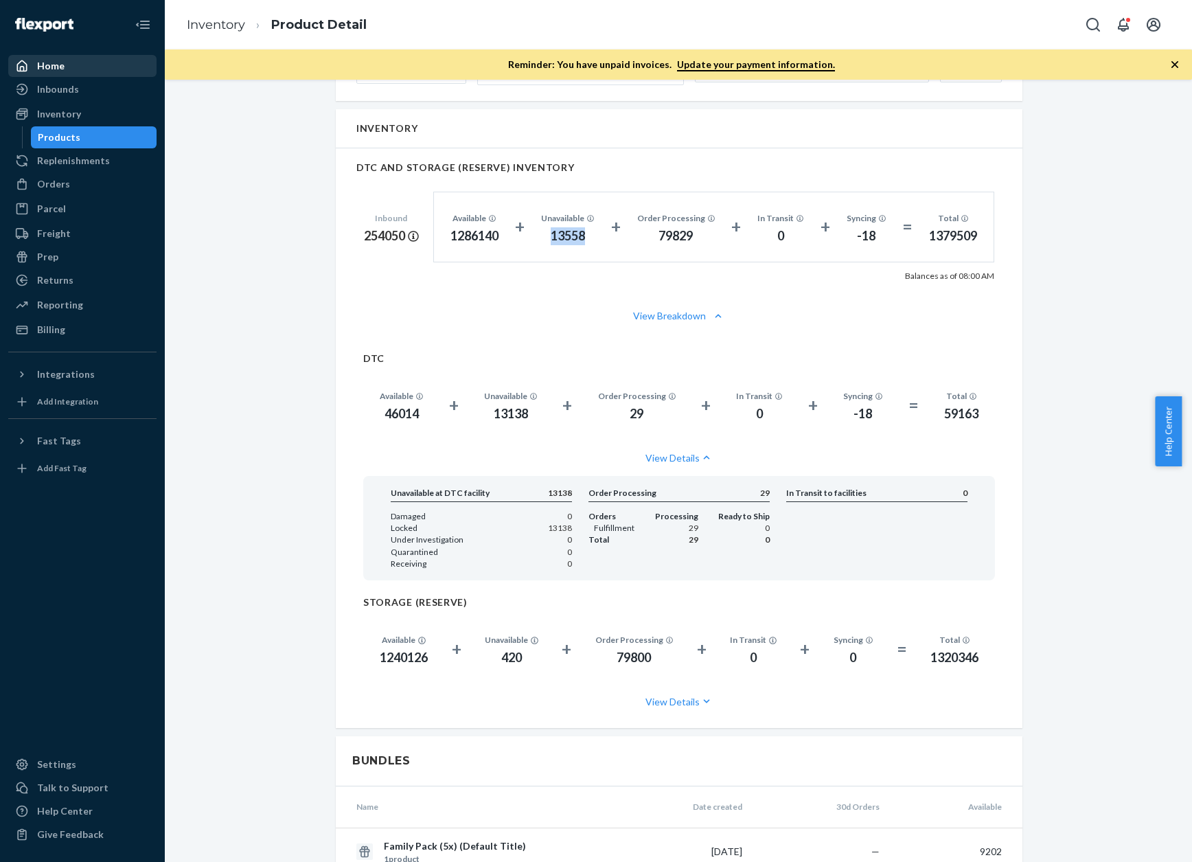
click at [47, 65] on div "Home" at bounding box center [50, 66] width 27 height 14
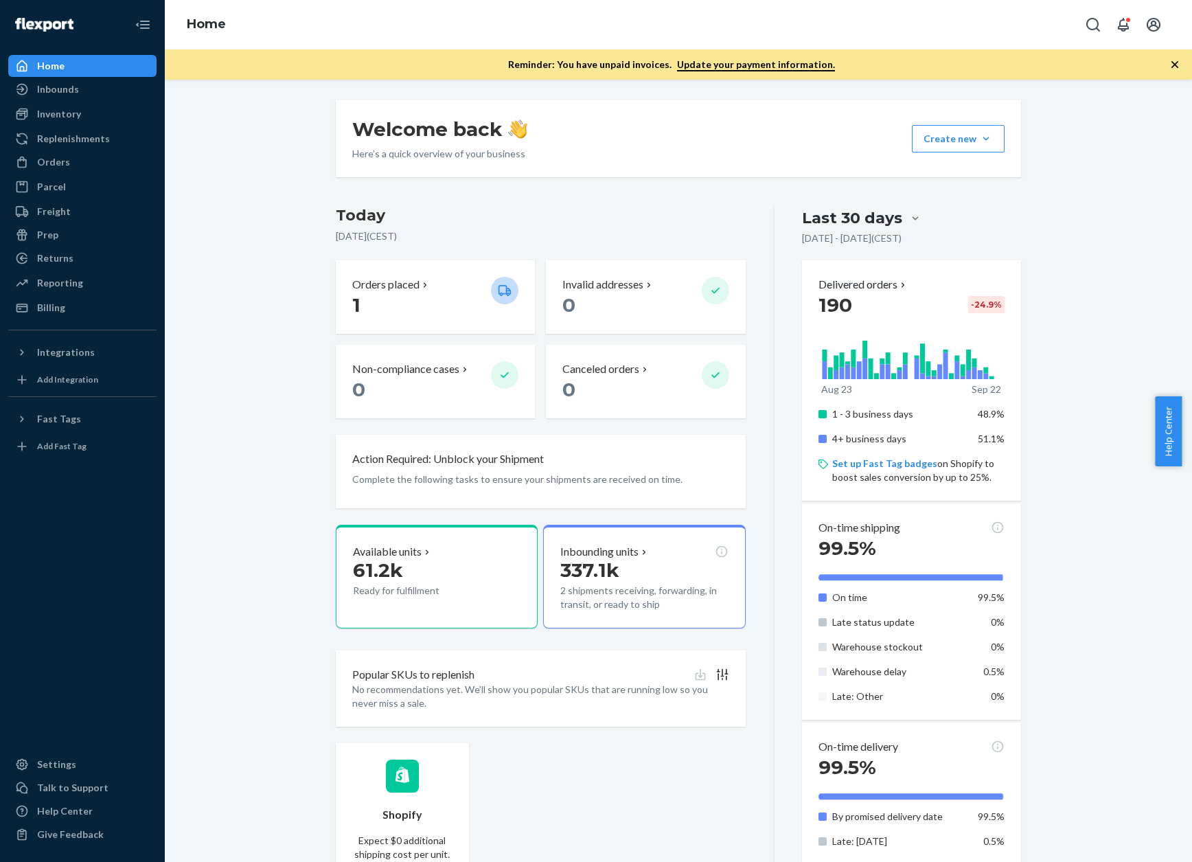
click at [45, 62] on div "Home" at bounding box center [50, 66] width 27 height 14
click at [62, 99] on link "Inbounds" at bounding box center [82, 89] width 148 height 22
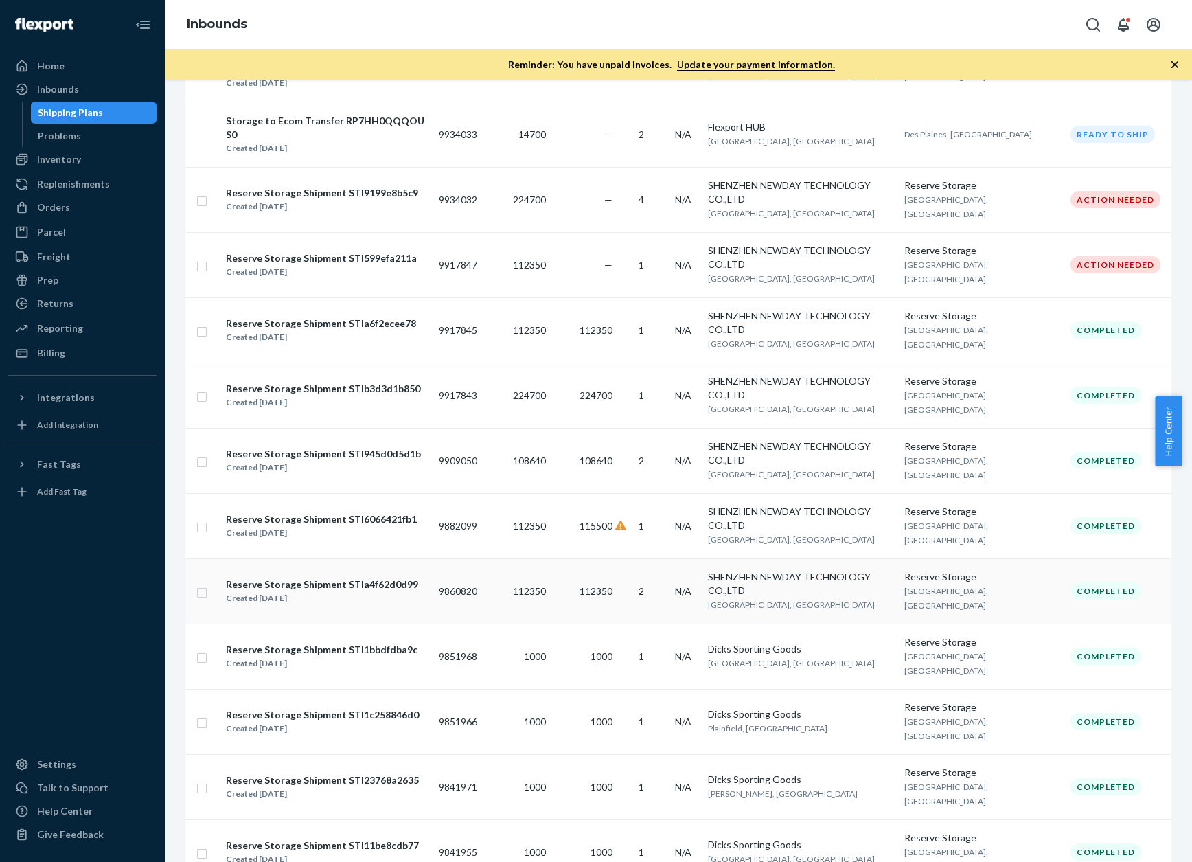
scroll to position [549, 0]
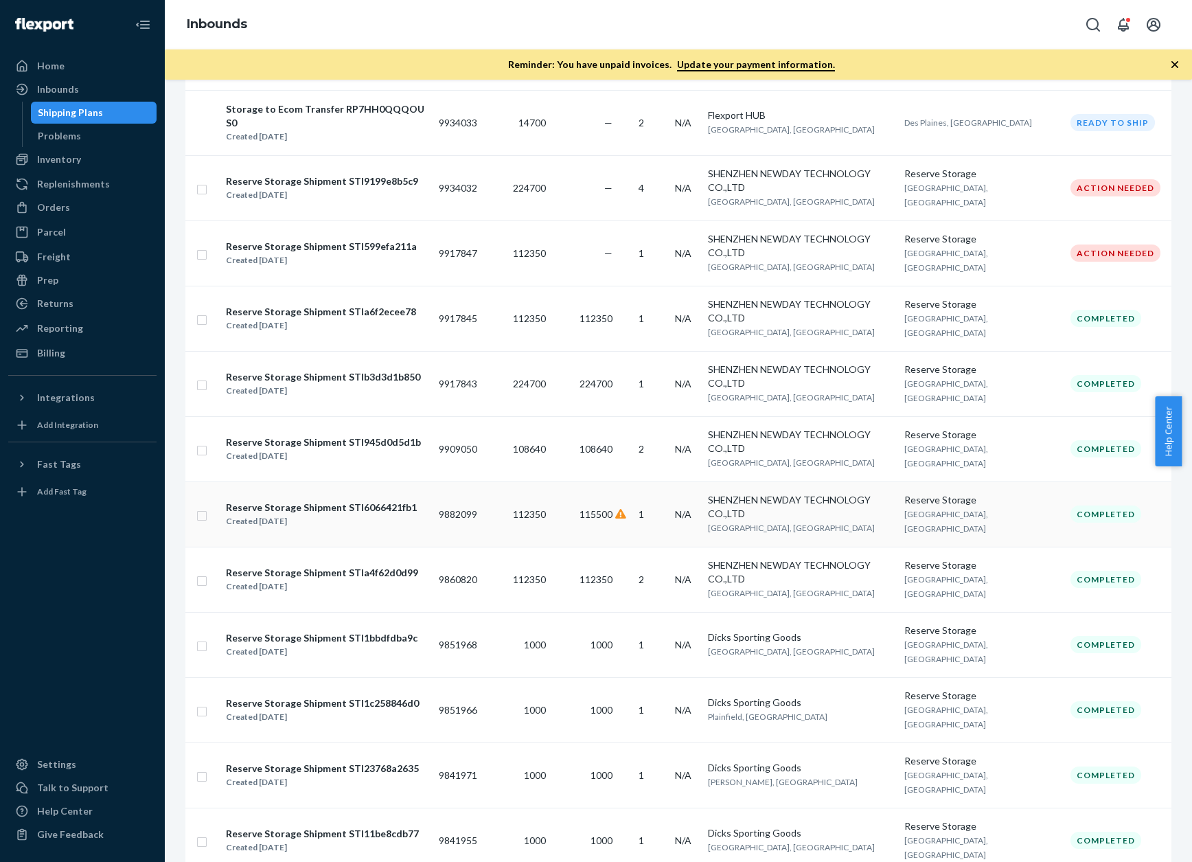
click at [290, 501] on div "Reserve Storage Shipment STI6066421fb1" at bounding box center [321, 508] width 191 height 14
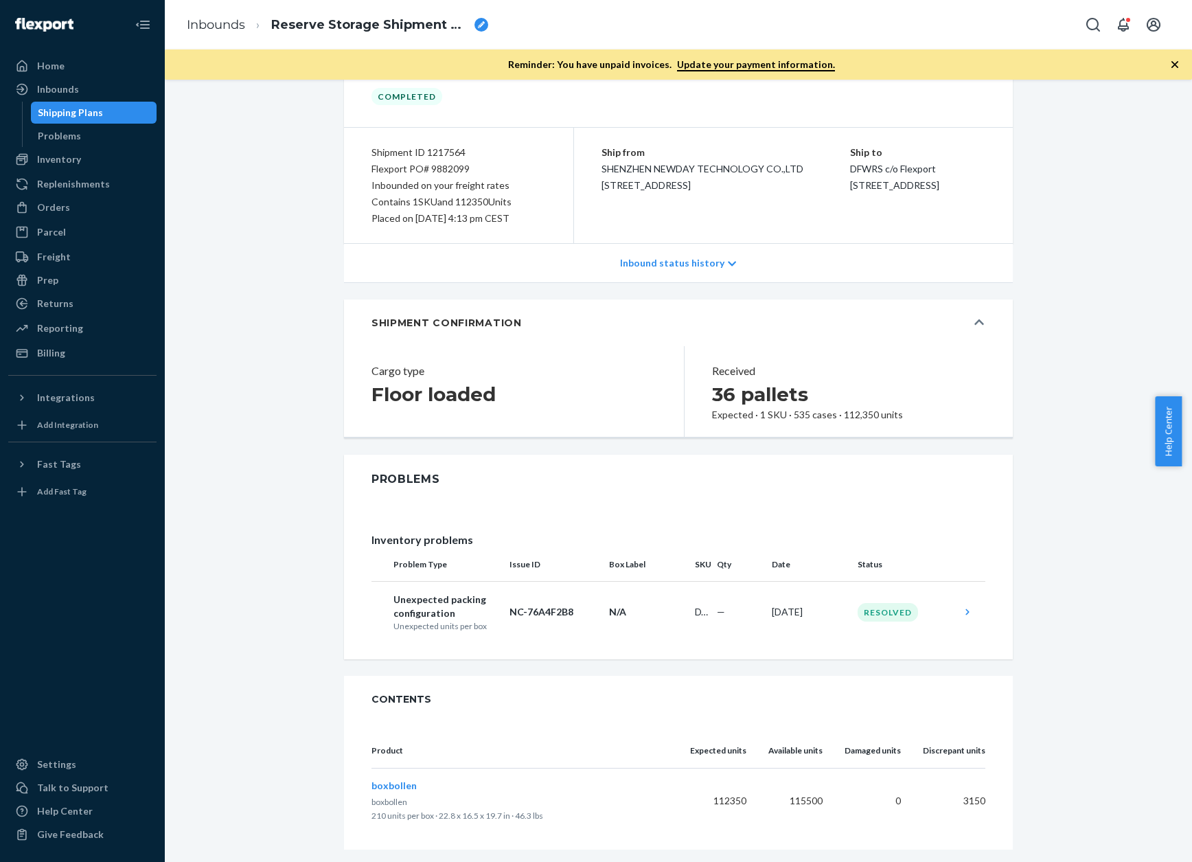
scroll to position [106, 0]
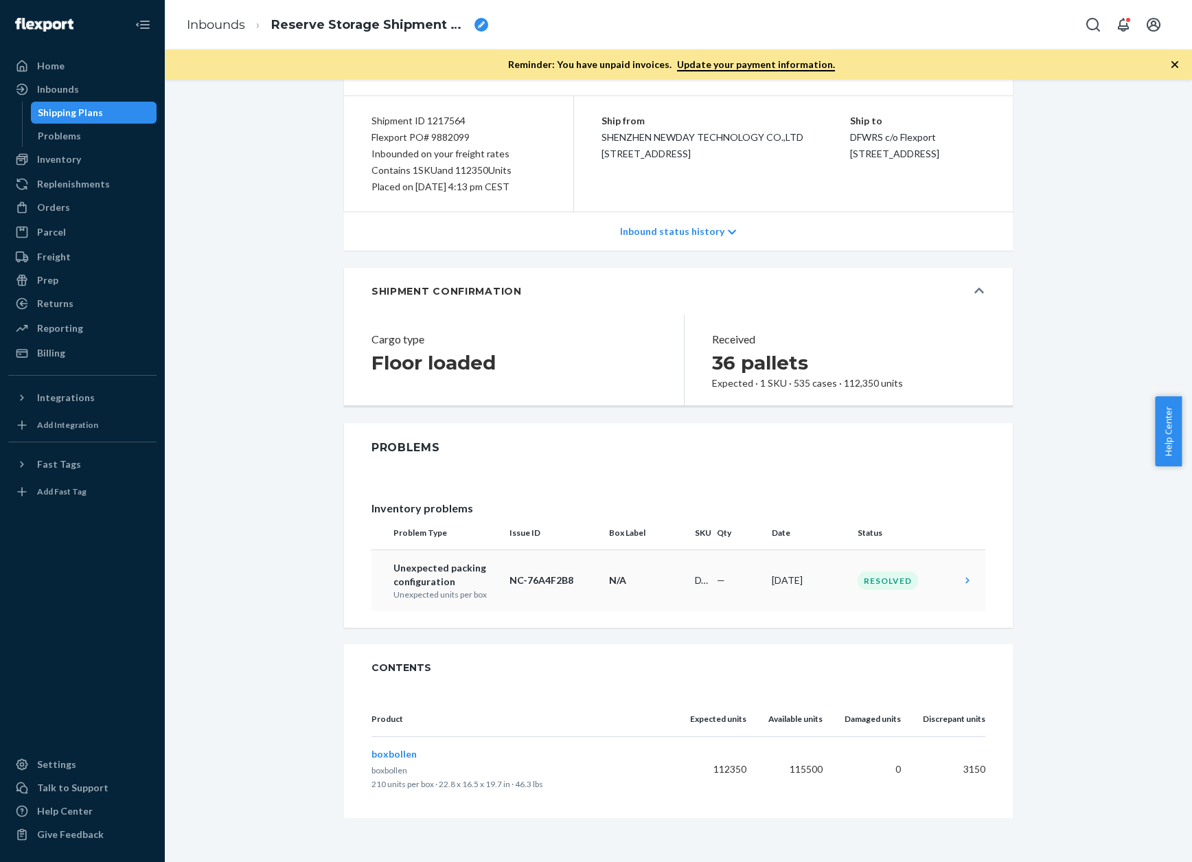
click at [880, 585] on div "Resolved" at bounding box center [888, 580] width 60 height 19
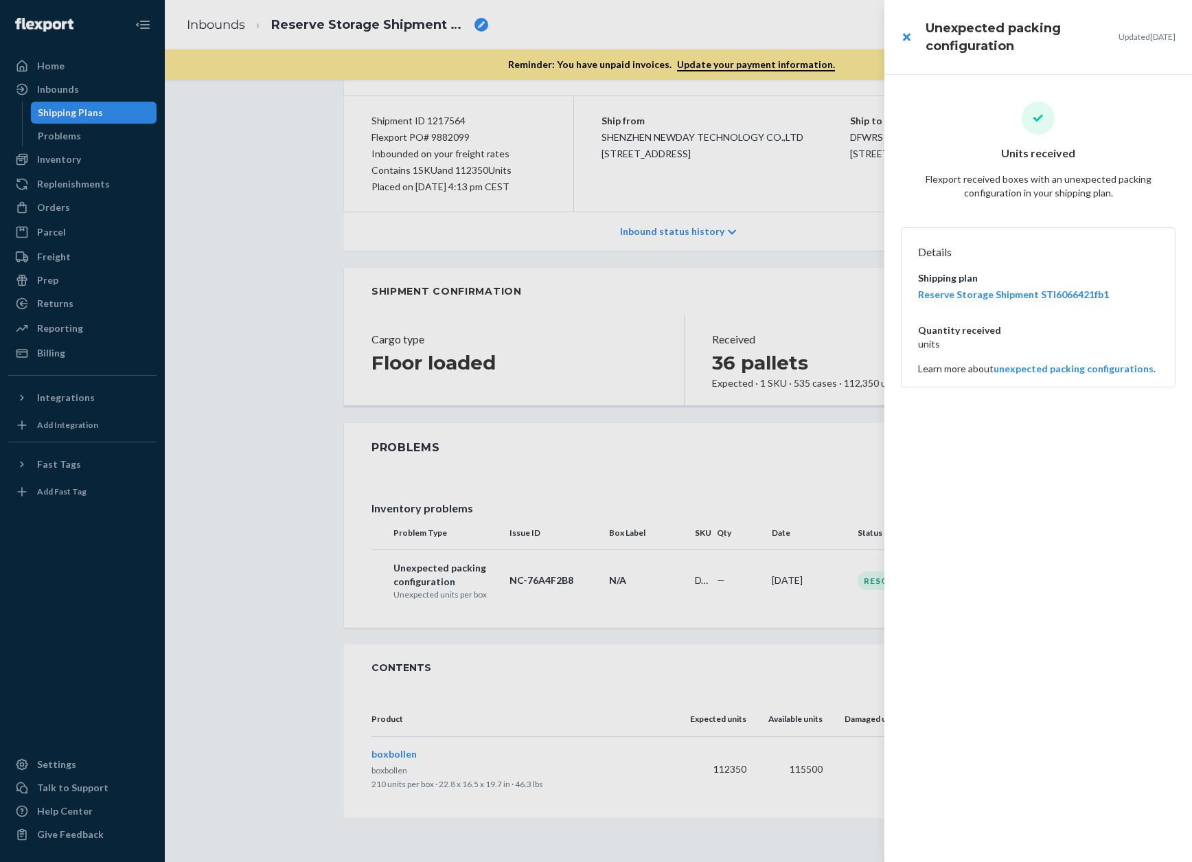
click at [1020, 372] on p "unexpected packing configurations" at bounding box center [1074, 369] width 160 height 14
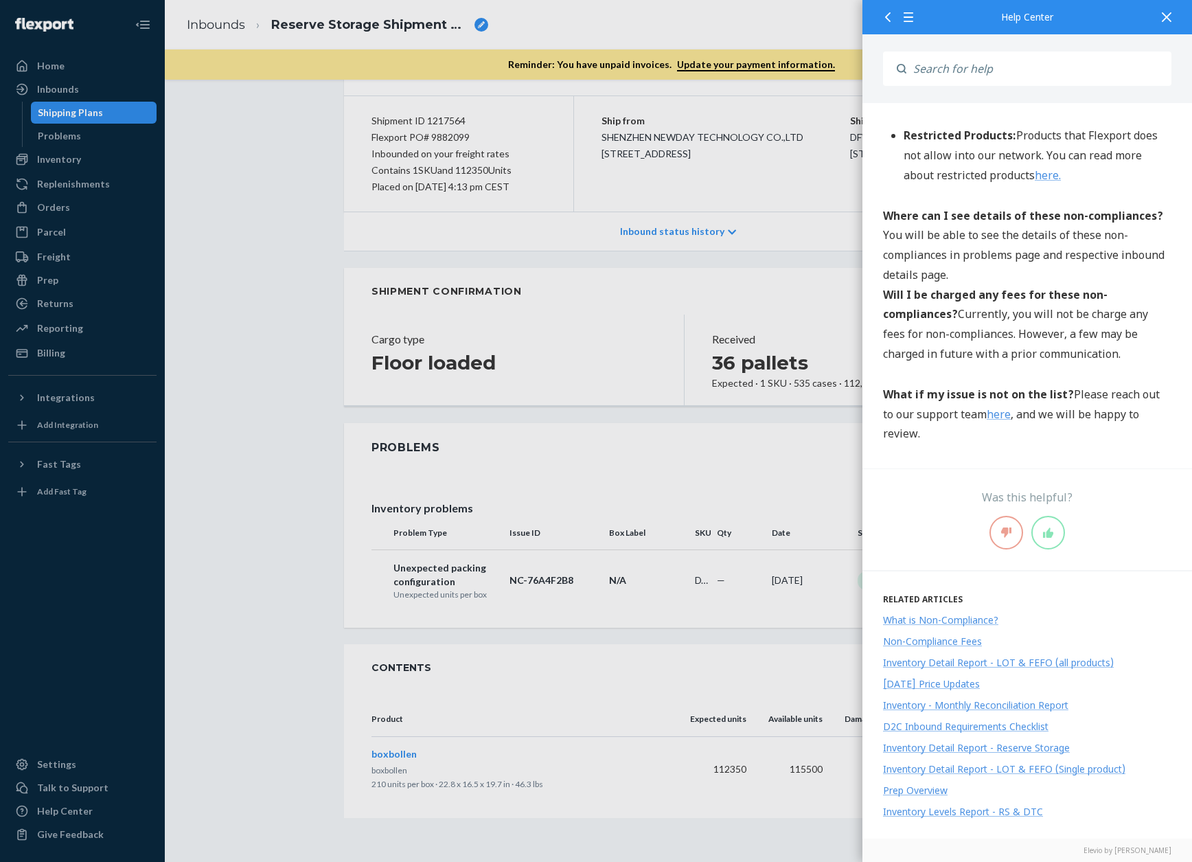
scroll to position [1080, 0]
click at [801, 462] on div at bounding box center [596, 431] width 1192 height 862
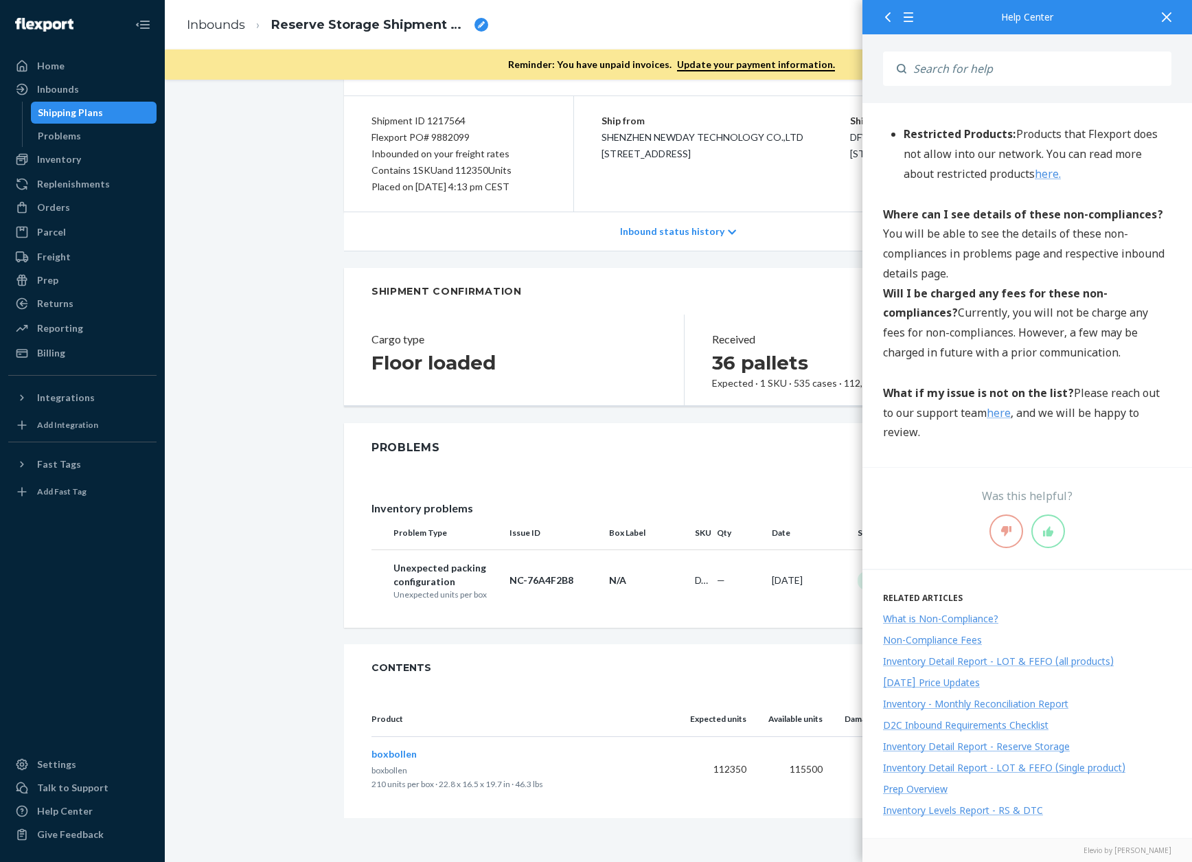
click at [1164, 17] on icon at bounding box center [1167, 17] width 10 height 10
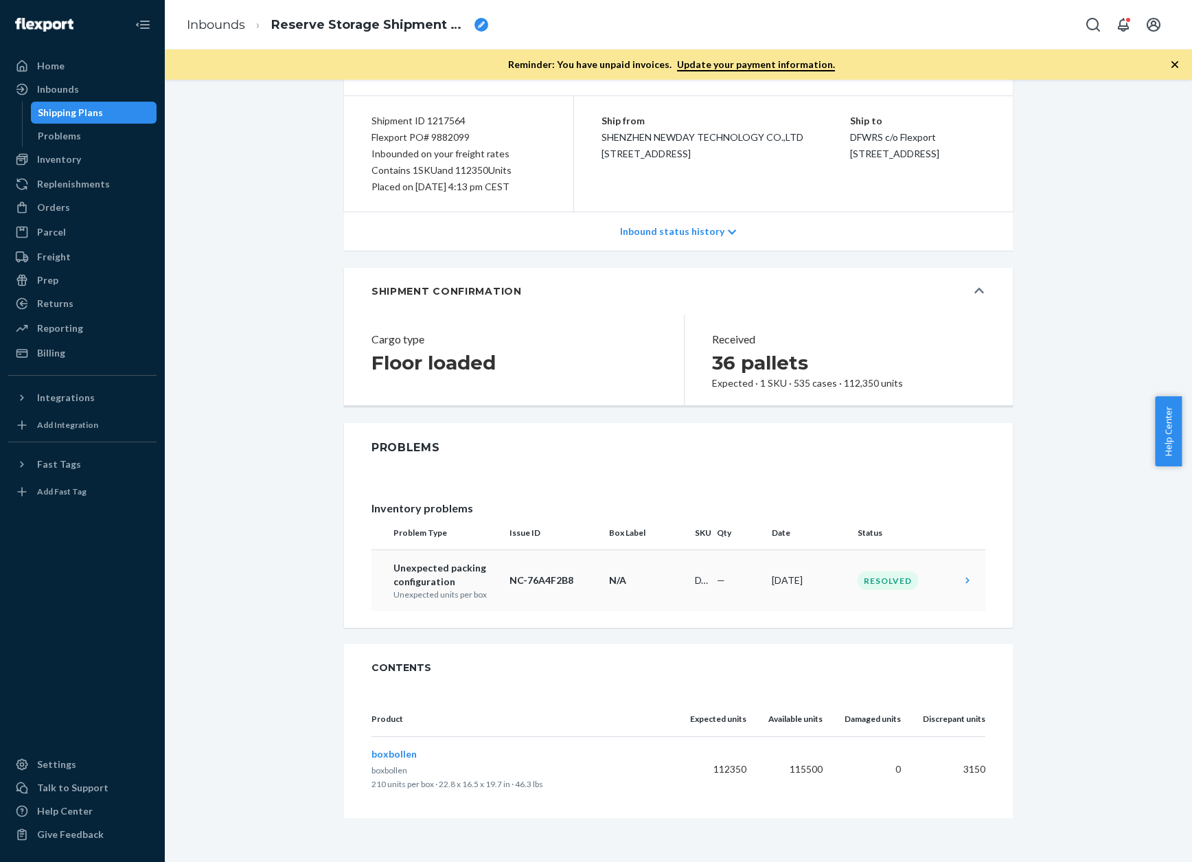
click at [711, 581] on td "—" at bounding box center [738, 580] width 55 height 62
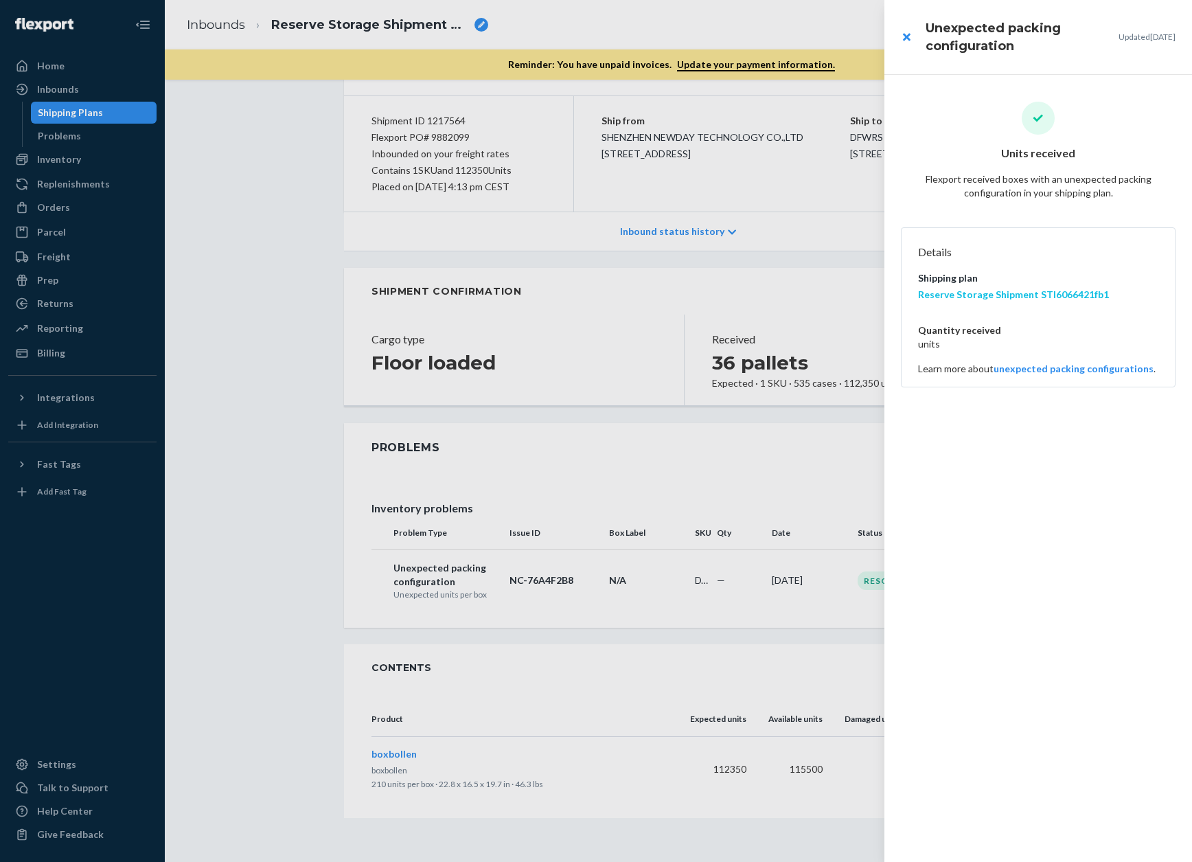
click at [963, 295] on link "Reserve Storage Shipment STI6066421fb1" at bounding box center [1013, 294] width 191 height 12
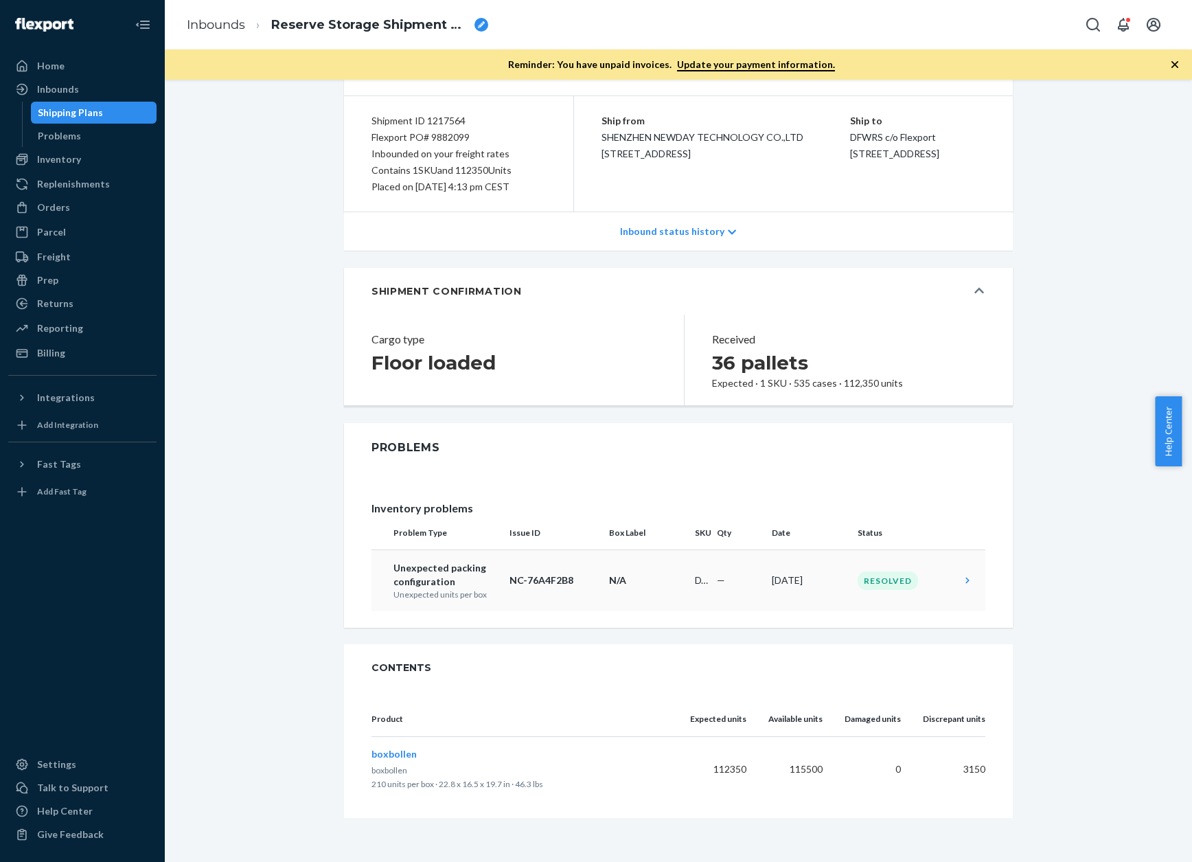
click at [964, 584] on icon at bounding box center [968, 580] width 14 height 14
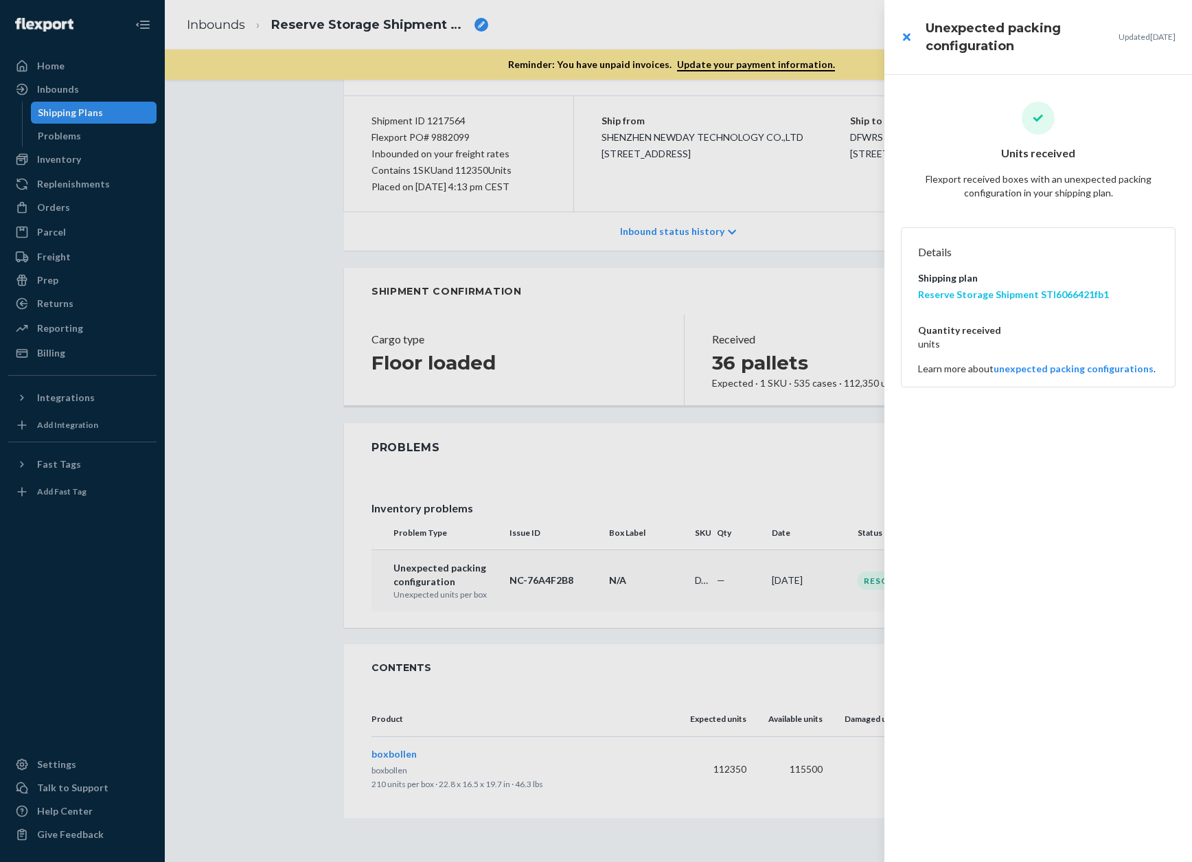
click at [995, 294] on link "Reserve Storage Shipment STI6066421fb1" at bounding box center [1013, 294] width 191 height 12
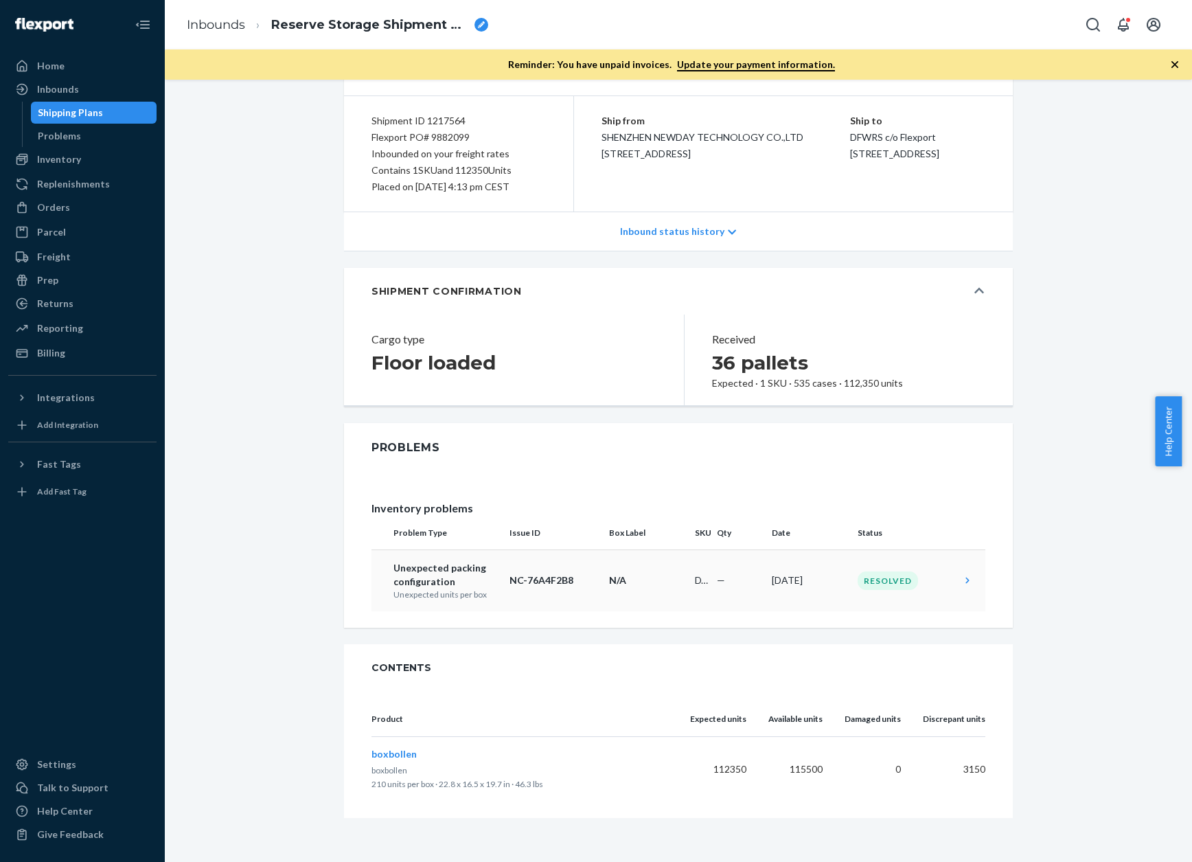
click at [956, 588] on td at bounding box center [970, 580] width 30 height 62
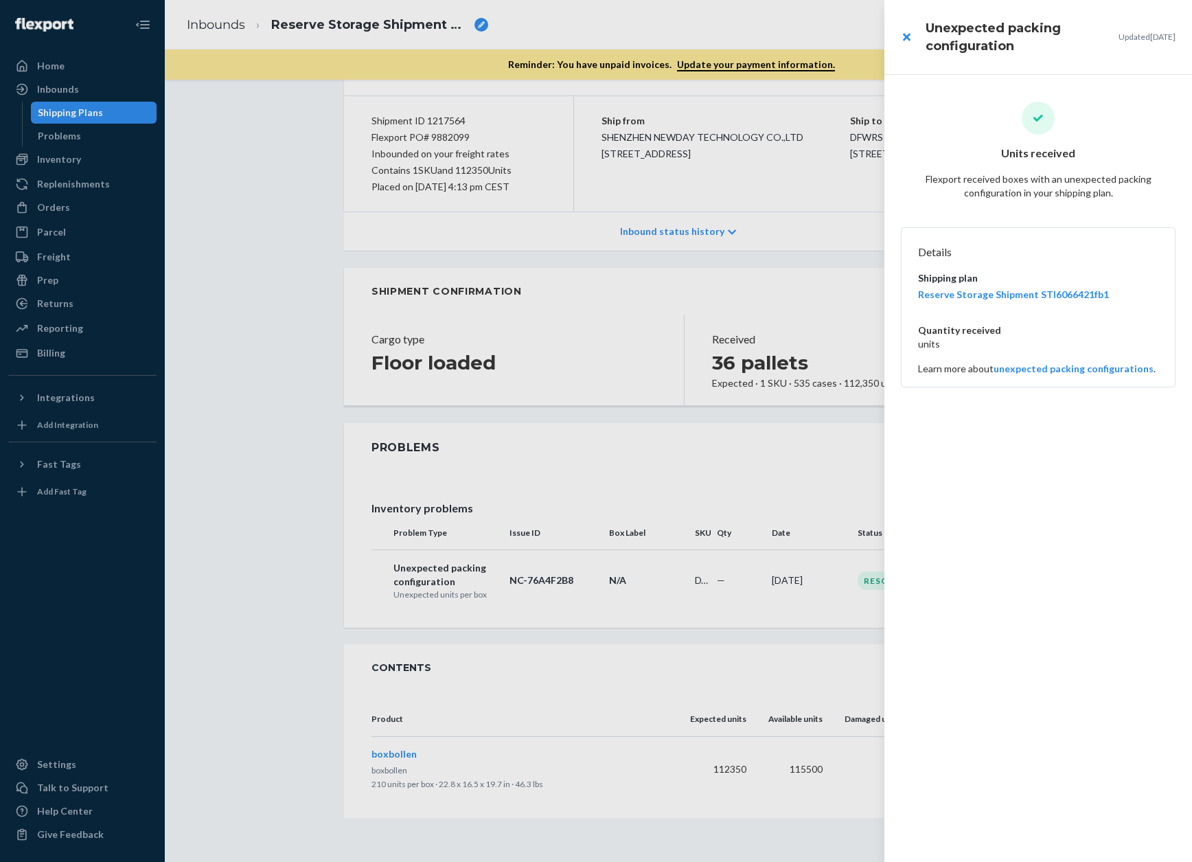
drag, startPoint x: 815, startPoint y: 567, endPoint x: 794, endPoint y: 578, distance: 24.3
click at [815, 567] on div at bounding box center [596, 431] width 1192 height 862
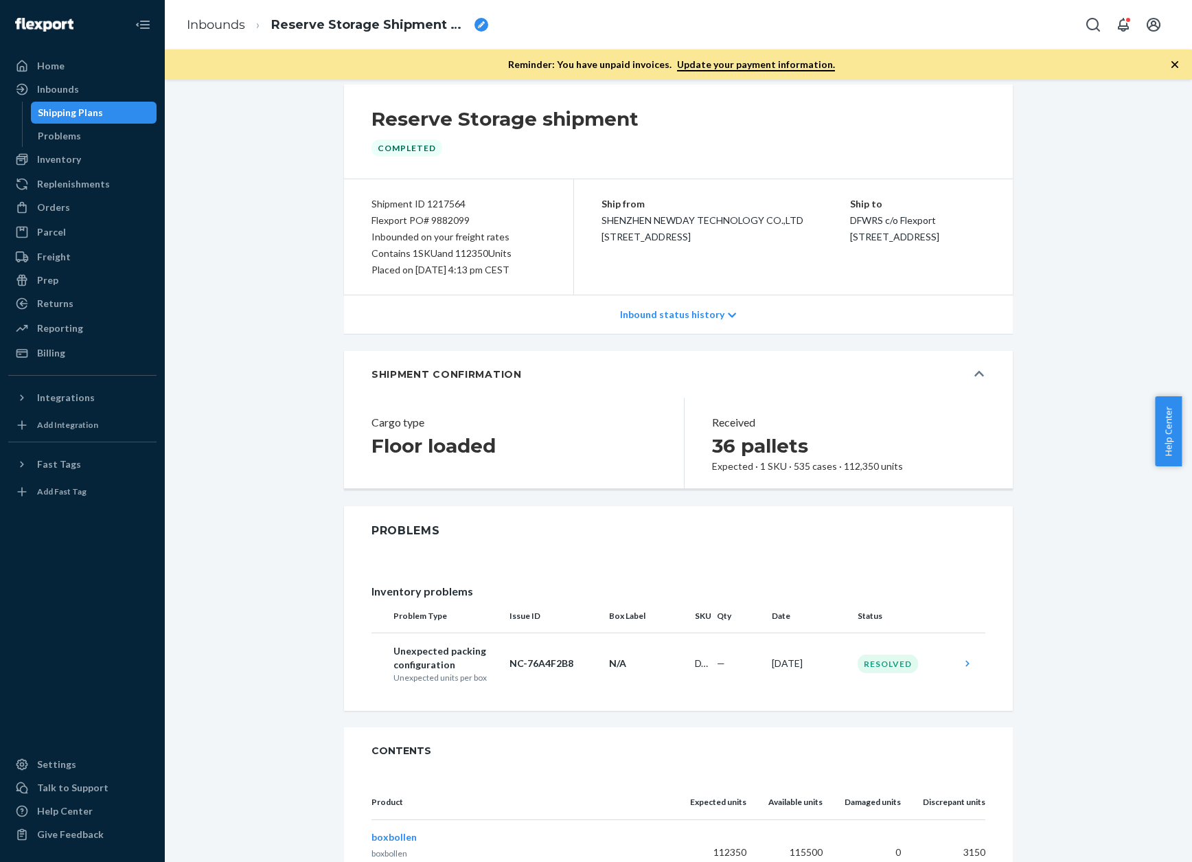
scroll to position [69, 0]
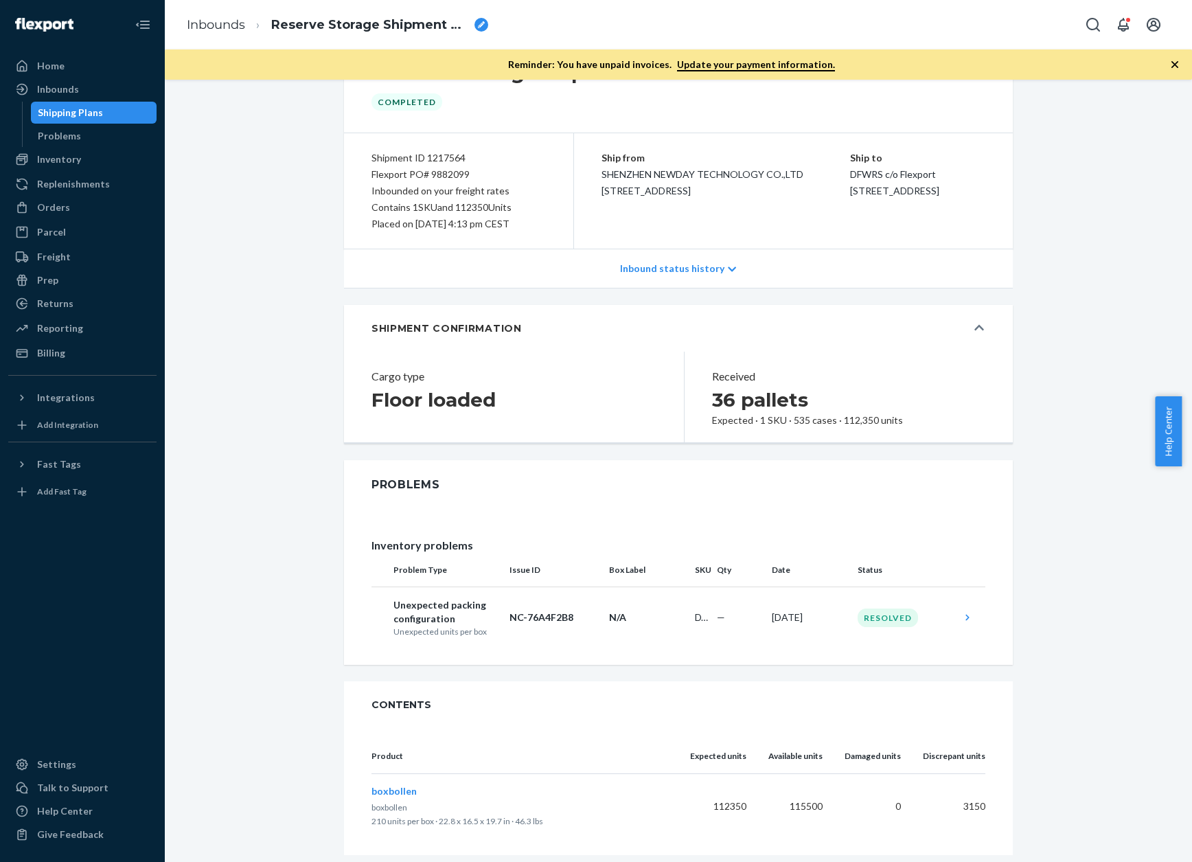
drag, startPoint x: 366, startPoint y: 155, endPoint x: 538, endPoint y: 221, distance: 184.8
click at [538, 221] on div "Shipment ID 1217564 Flexport PO# 9882099 Inbounded on your freight rates Contai…" at bounding box center [459, 190] width 230 height 115
copy div "Shipment ID 1217564 Flexport PO# 9882099 Inbounded on your freight rates Contai…"
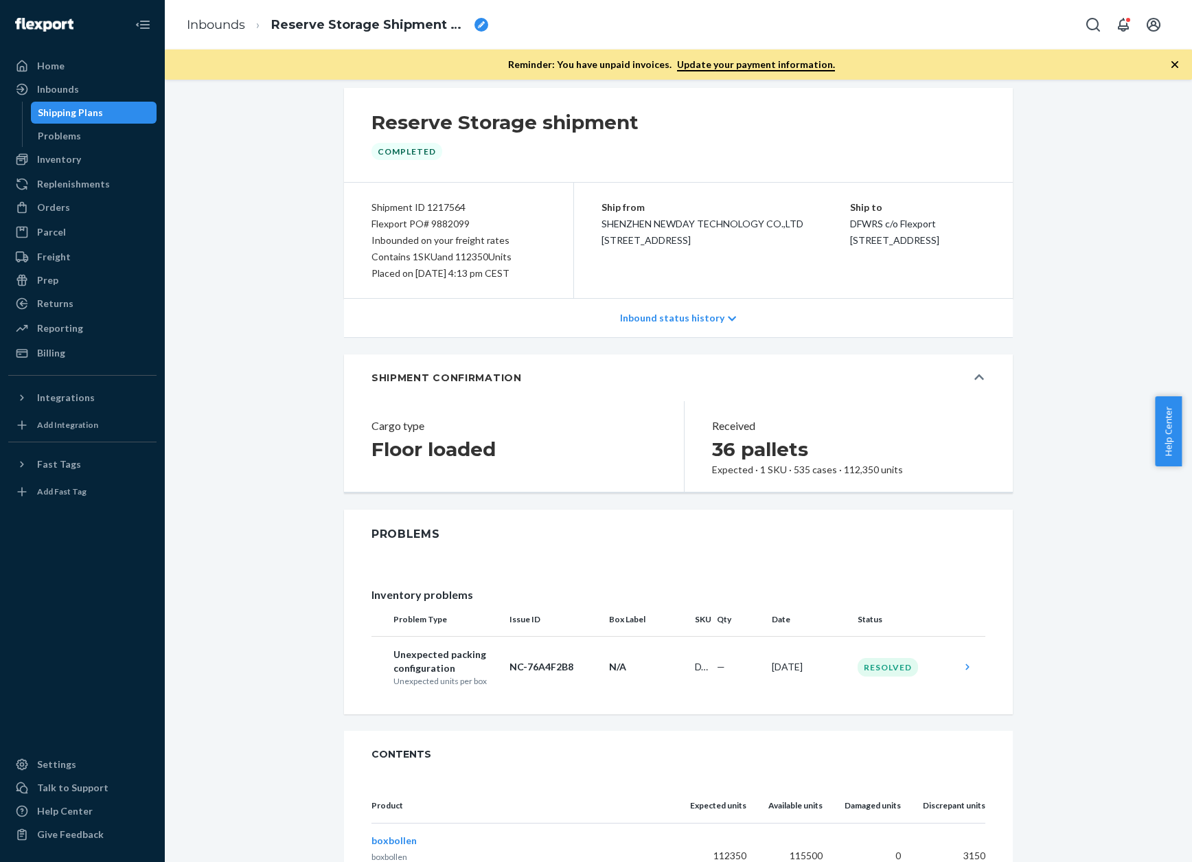
scroll to position [0, 0]
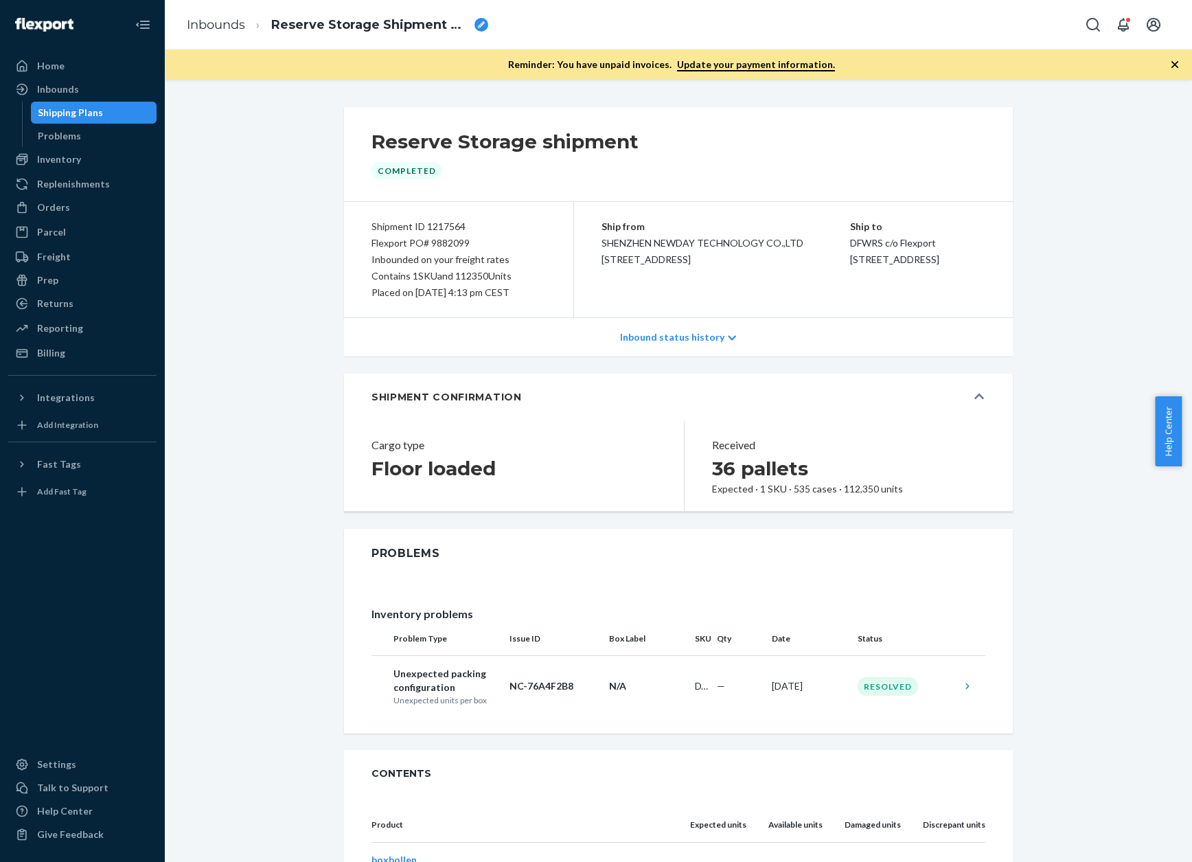
copy div "Shipment ID 1217564 Flexport PO# 9882099 Inbounded on your freight rates Contai…"
click at [56, 61] on div "Home" at bounding box center [50, 66] width 27 height 14
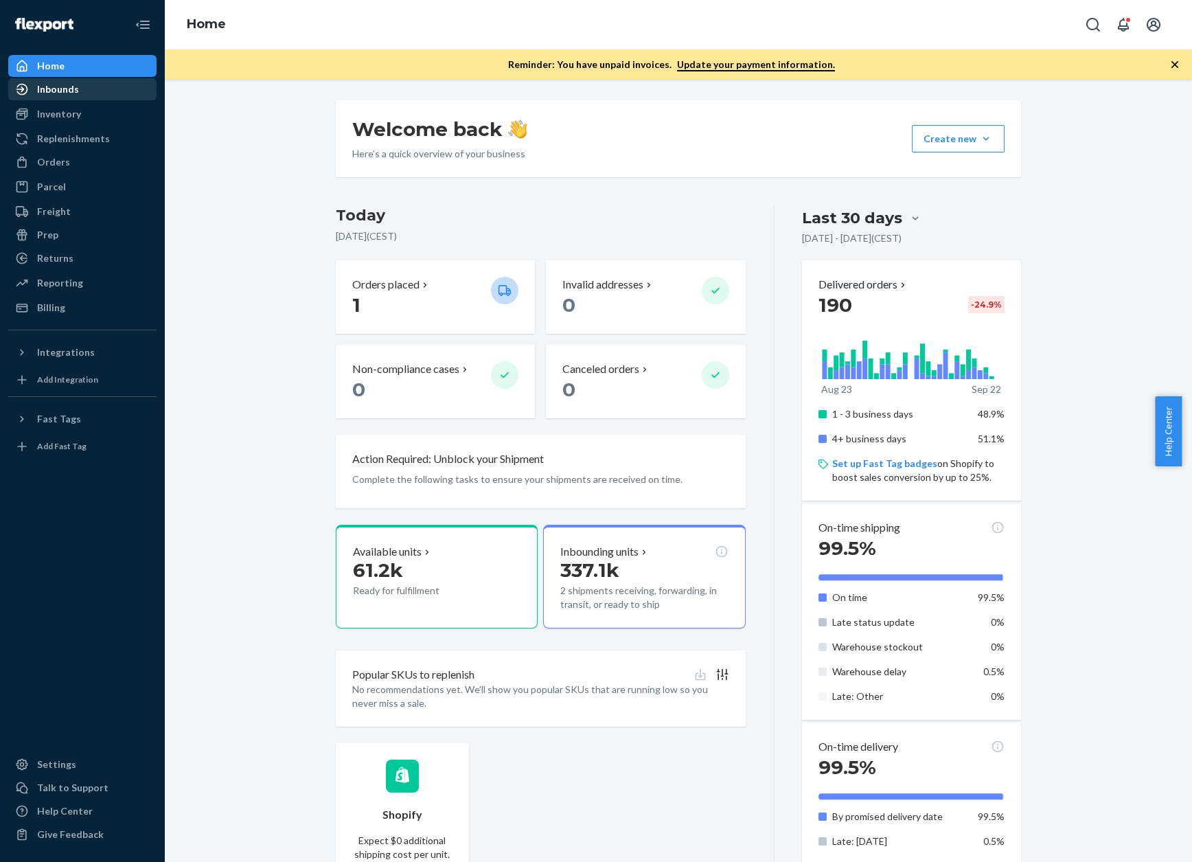
click at [23, 91] on icon at bounding box center [22, 89] width 14 height 14
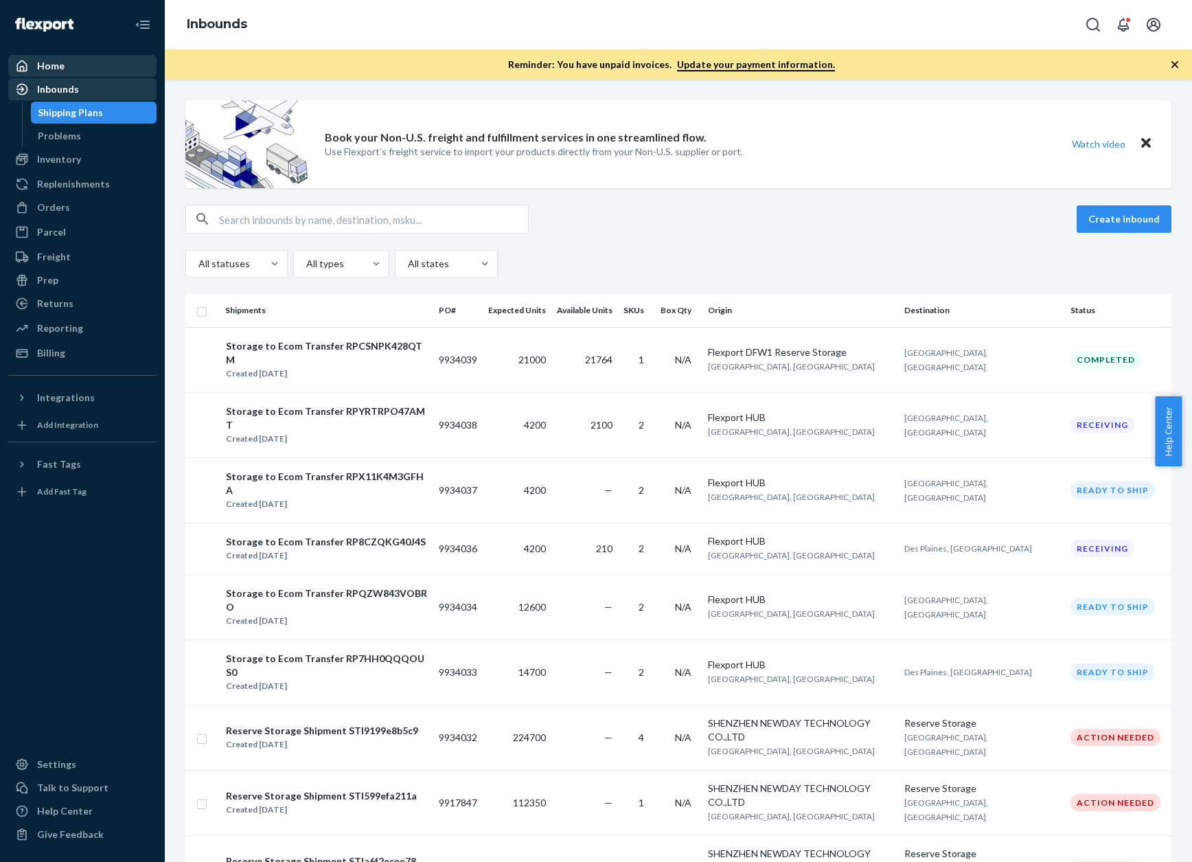
click at [36, 71] on div at bounding box center [26, 66] width 22 height 14
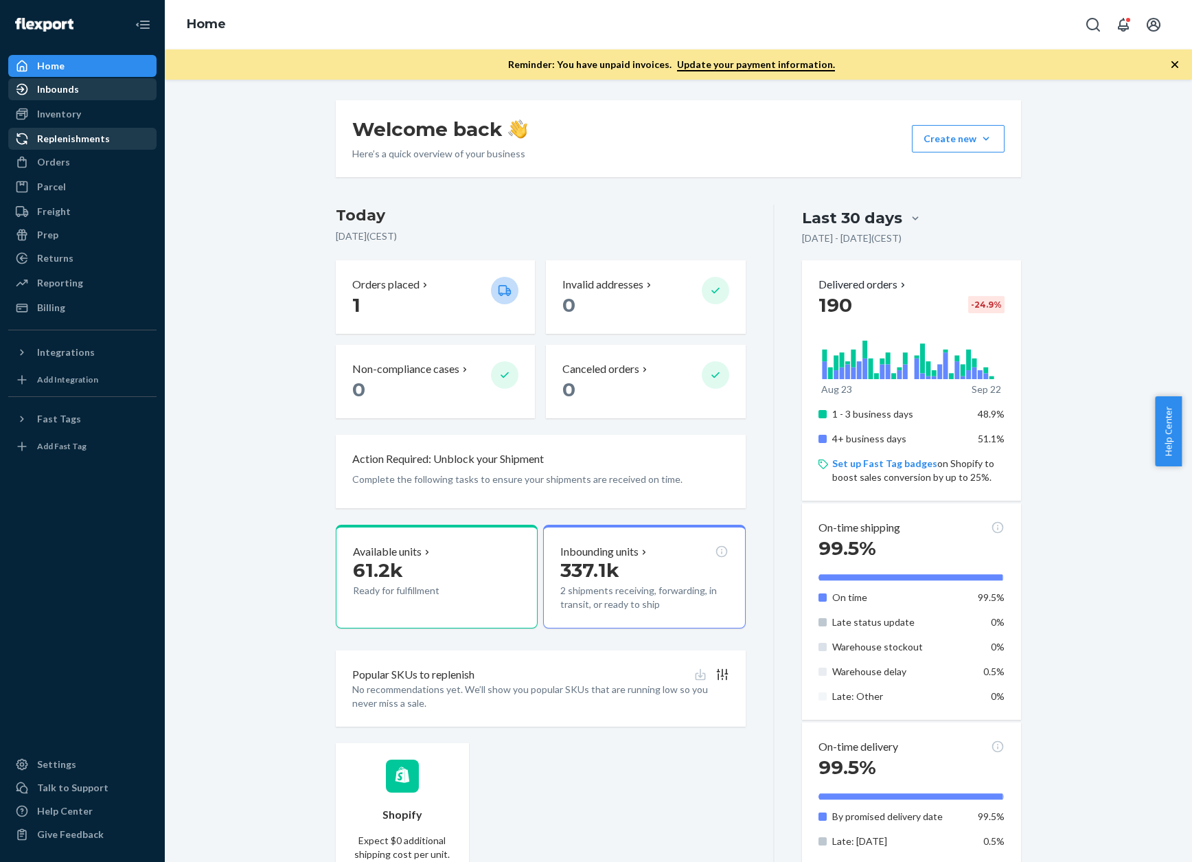
click at [52, 139] on div "Replenishments" at bounding box center [73, 139] width 73 height 14
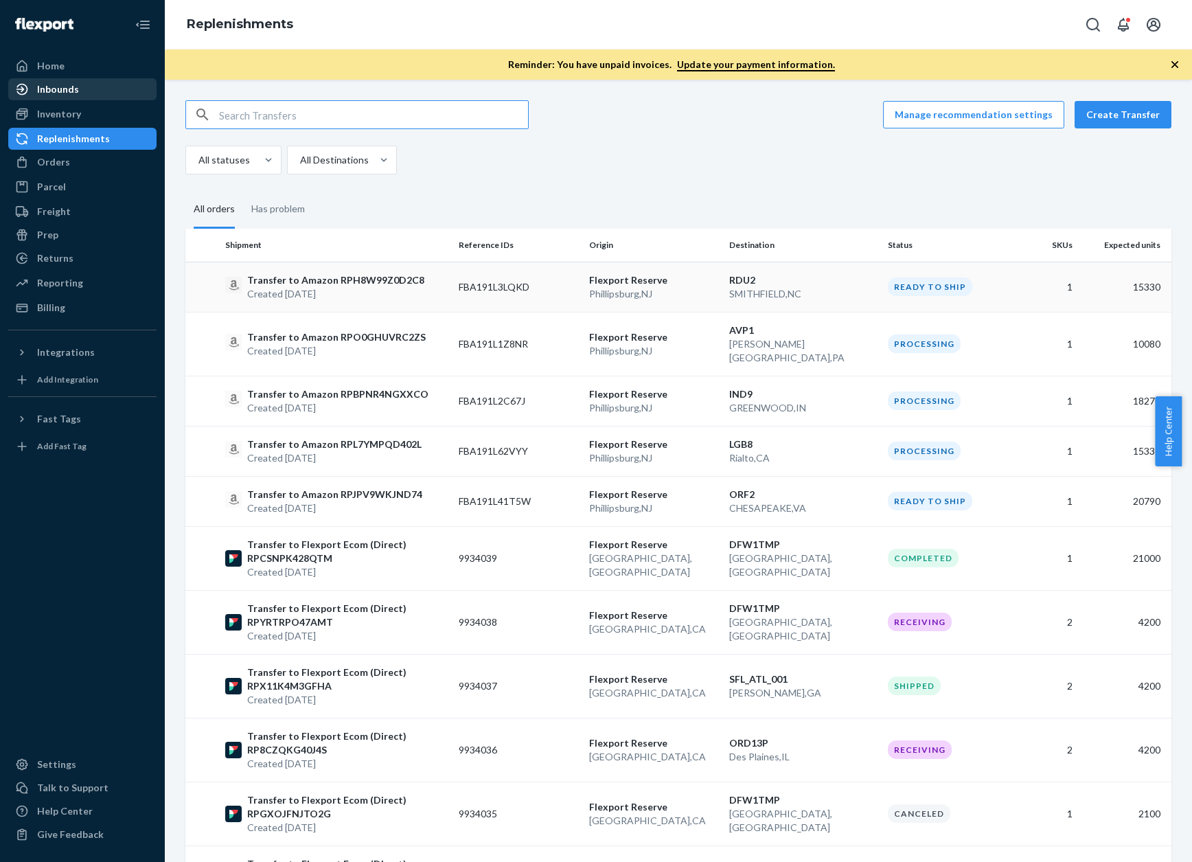
click at [372, 289] on p "Created [DATE]" at bounding box center [335, 294] width 177 height 14
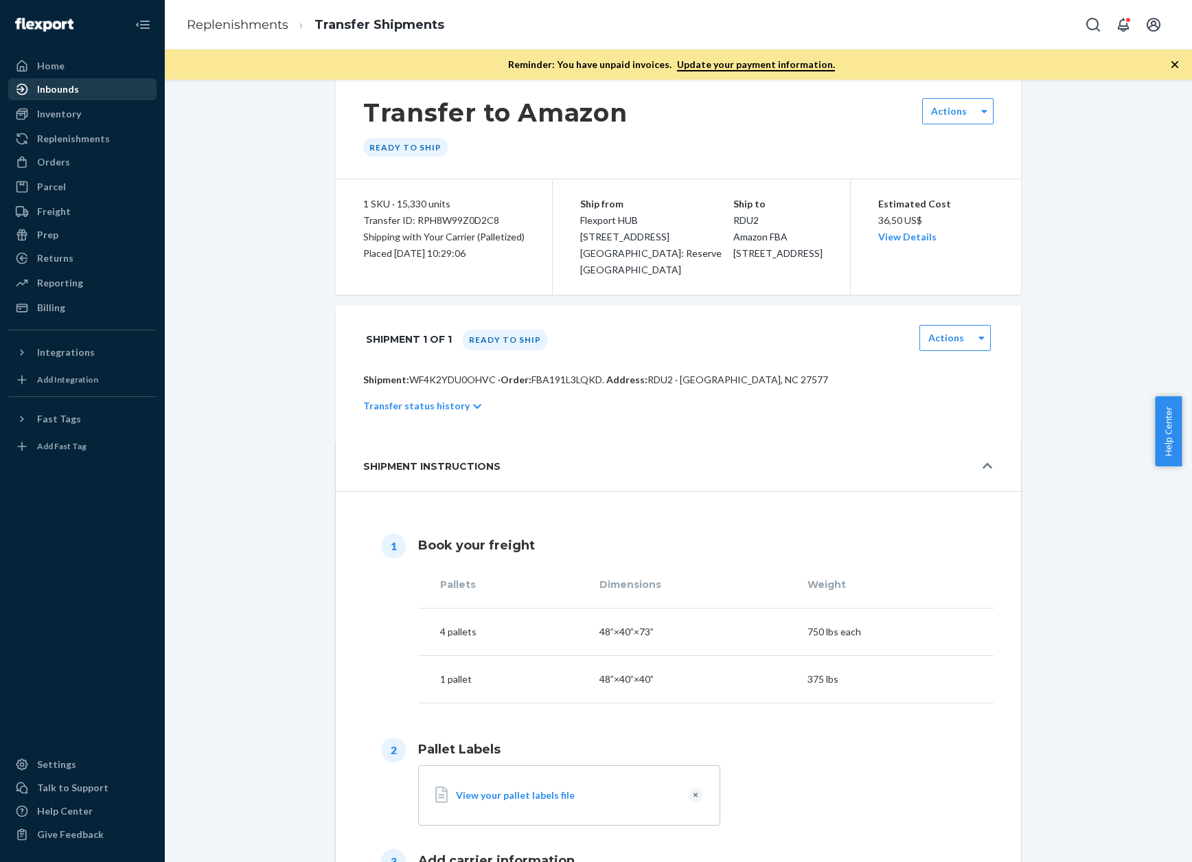
scroll to position [137, 0]
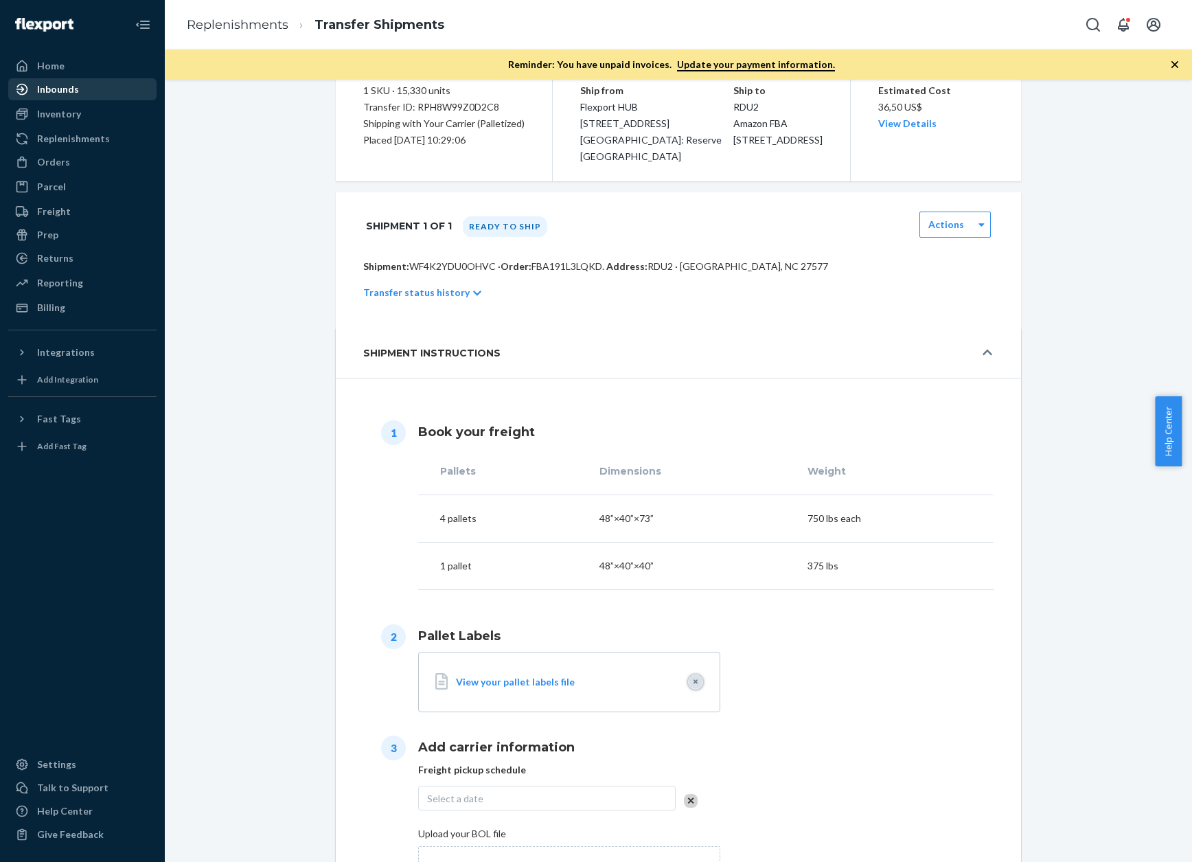
drag, startPoint x: 689, startPoint y: 686, endPoint x: 681, endPoint y: 686, distance: 8.9
click at [689, 616] on button "Clear" at bounding box center [695, 681] width 15 height 15
click at [566, 616] on span "Choose file" at bounding box center [590, 689] width 49 height 12
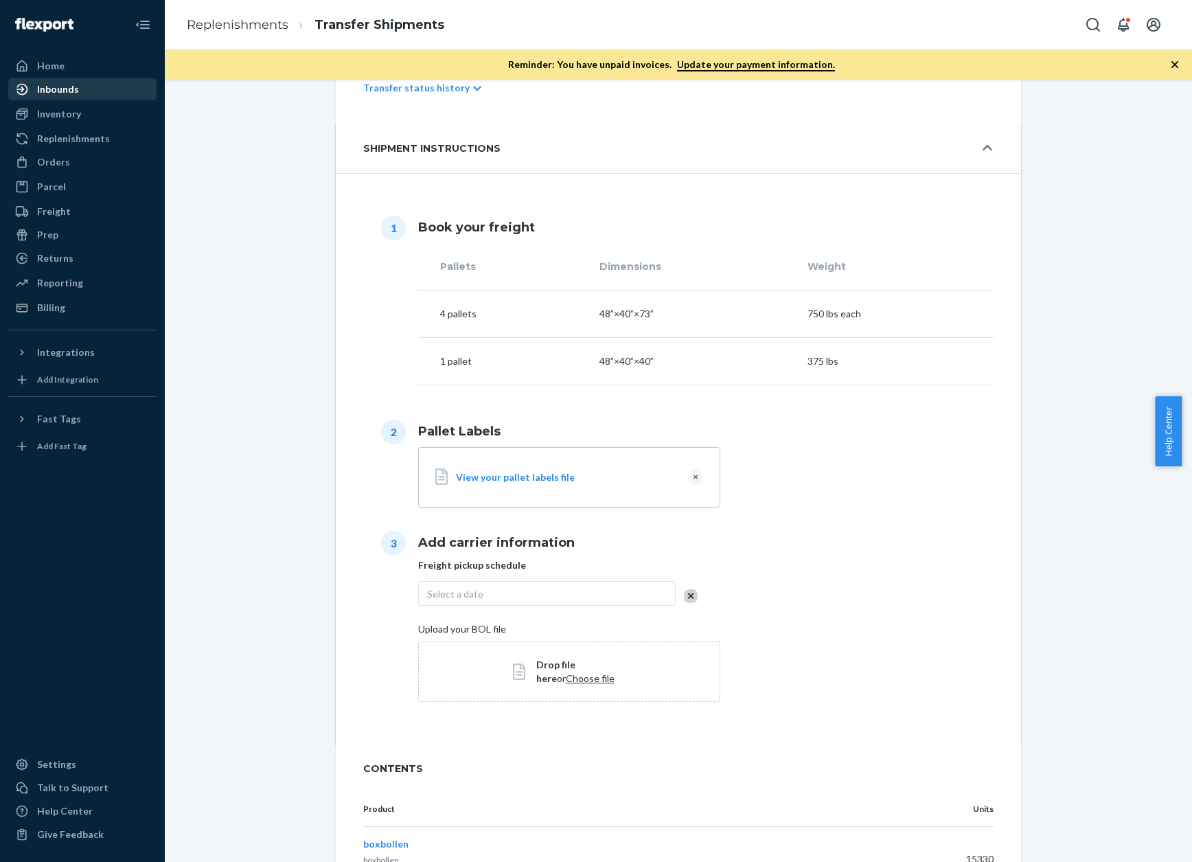
scroll to position [343, 0]
click at [514, 593] on div "Select a date" at bounding box center [547, 592] width 258 height 25
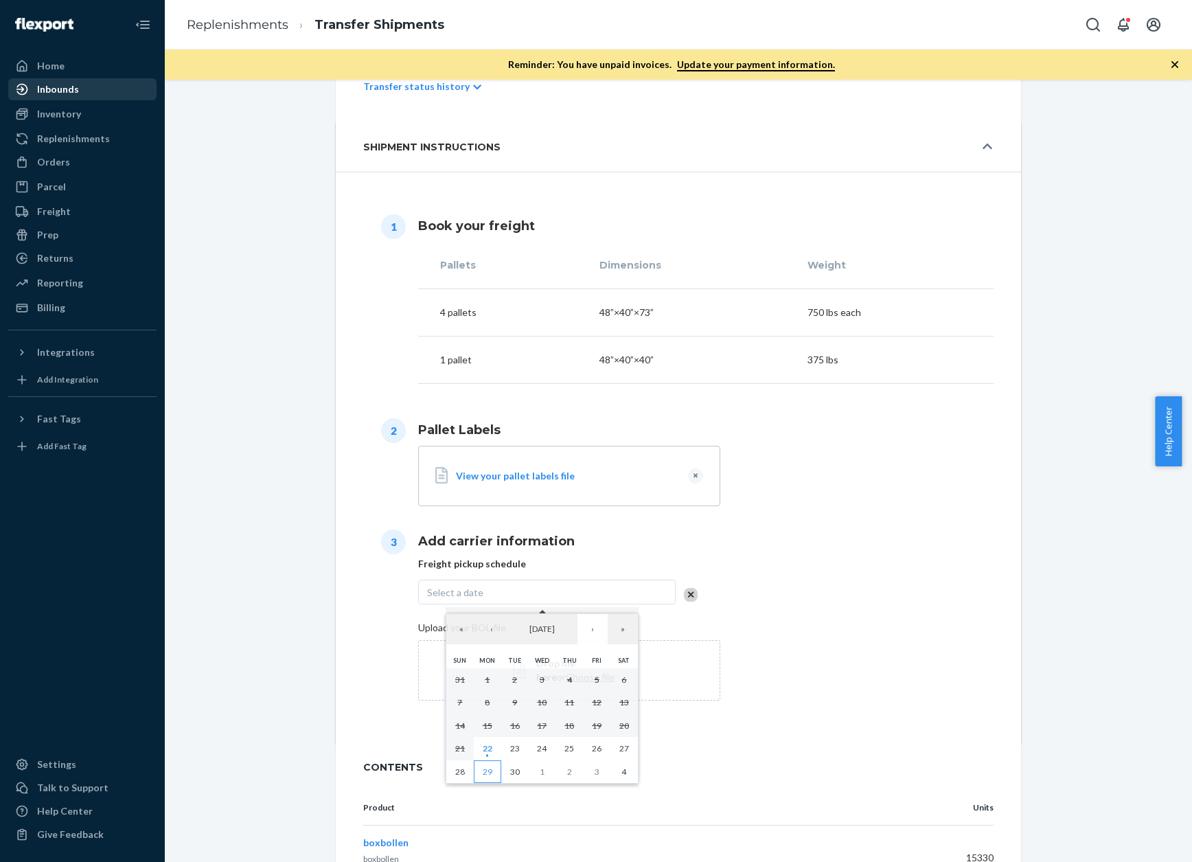
click at [489, 616] on abbr "29" at bounding box center [488, 771] width 10 height 10
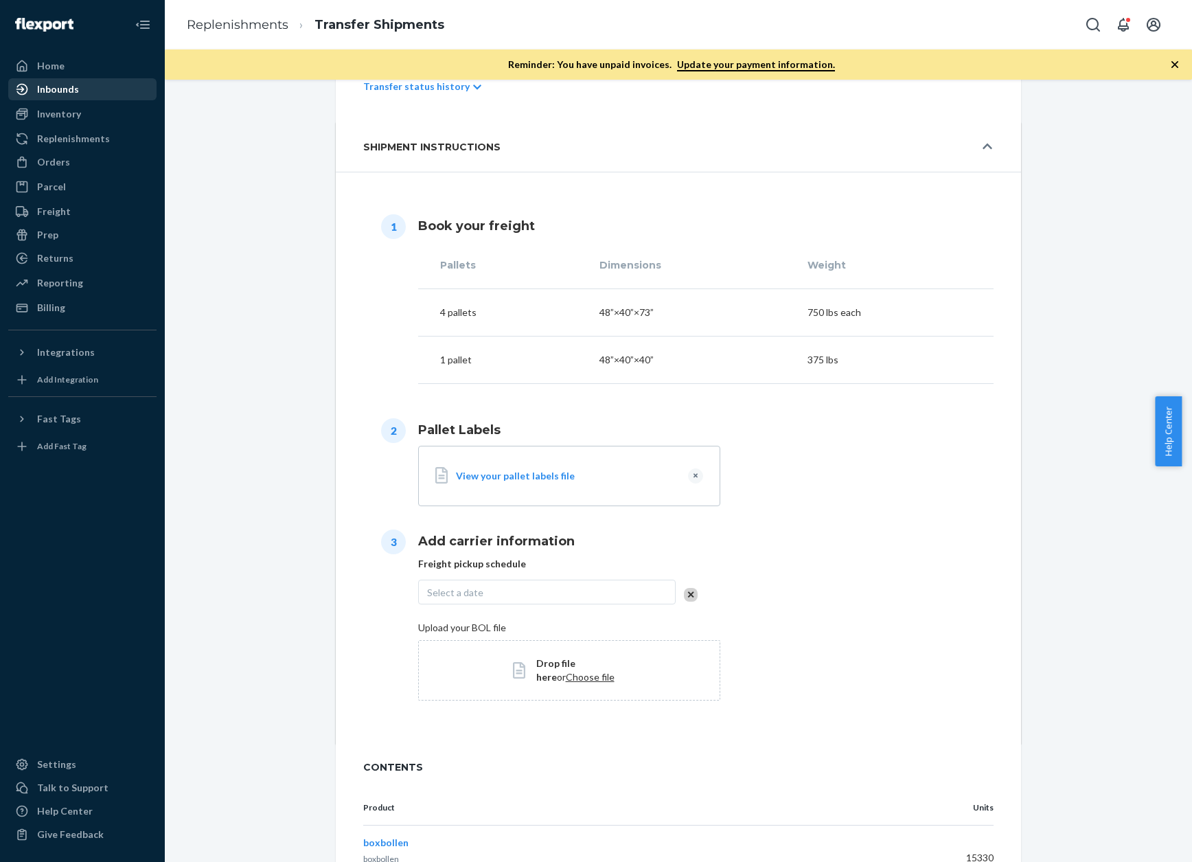
scroll to position [404, 0]
click at [566, 616] on span "Choose file" at bounding box center [590, 677] width 49 height 12
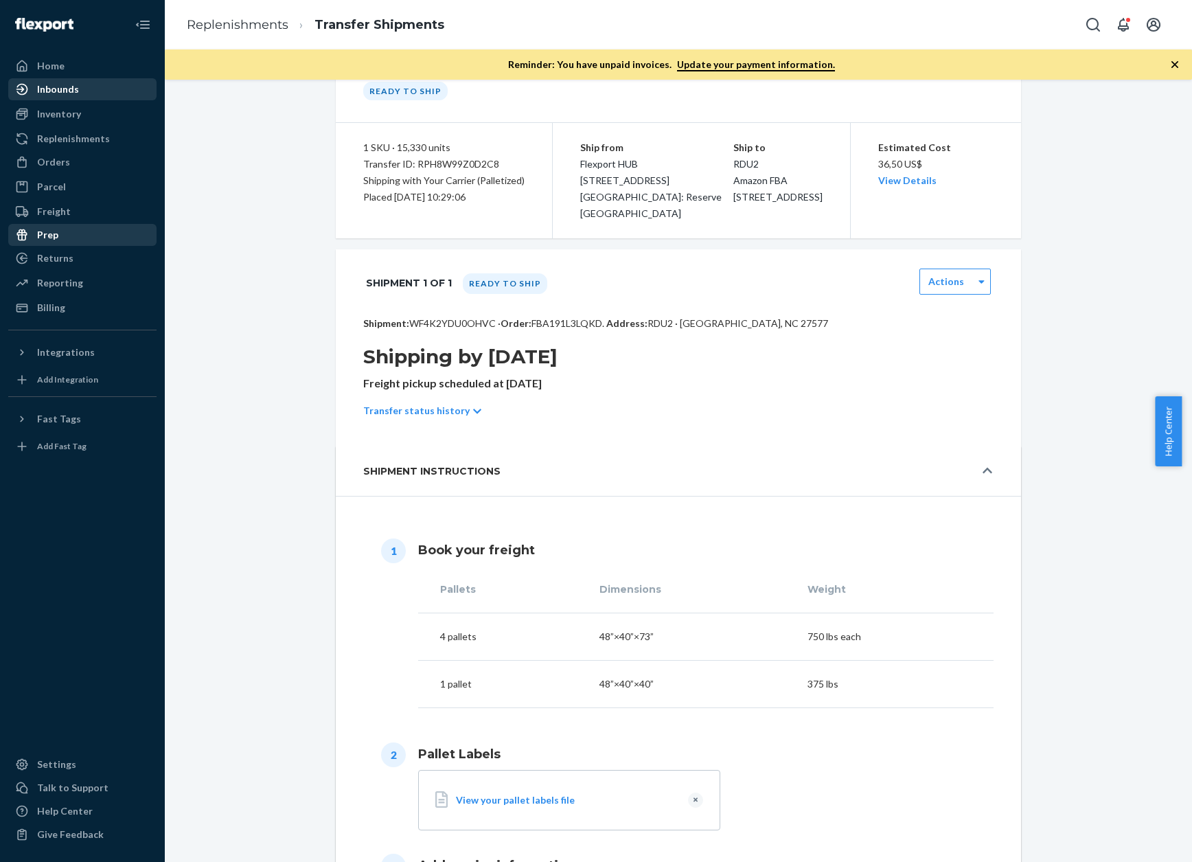
scroll to position [51, 0]
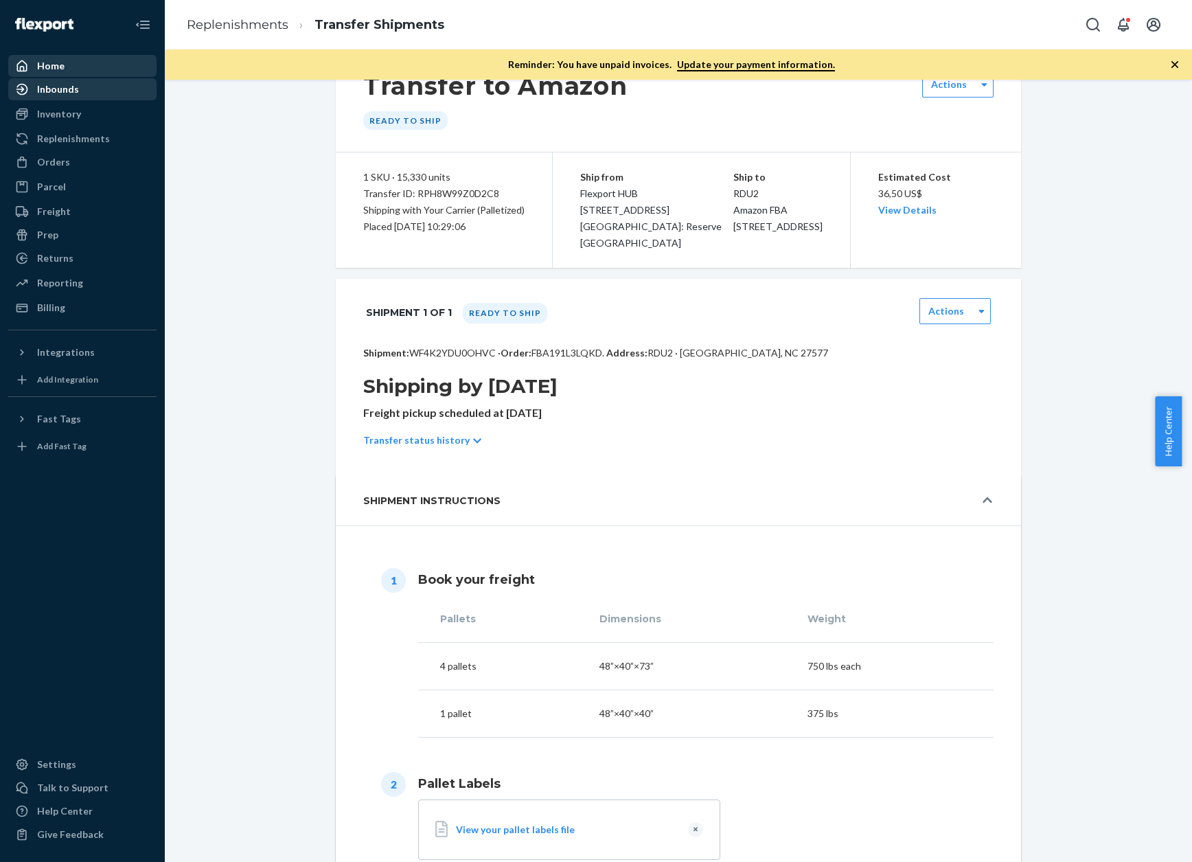
click at [61, 75] on div "Home" at bounding box center [83, 65] width 146 height 19
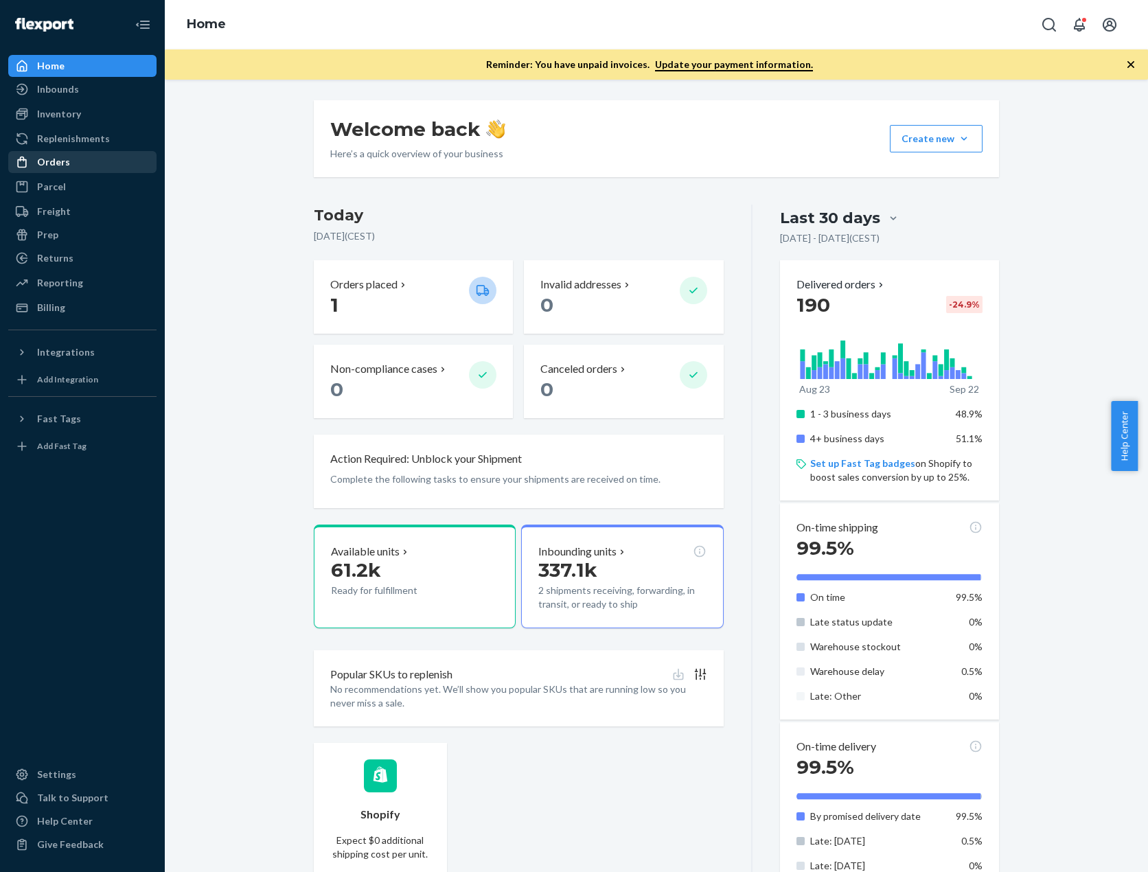
click at [77, 164] on div "Orders" at bounding box center [83, 161] width 146 height 19
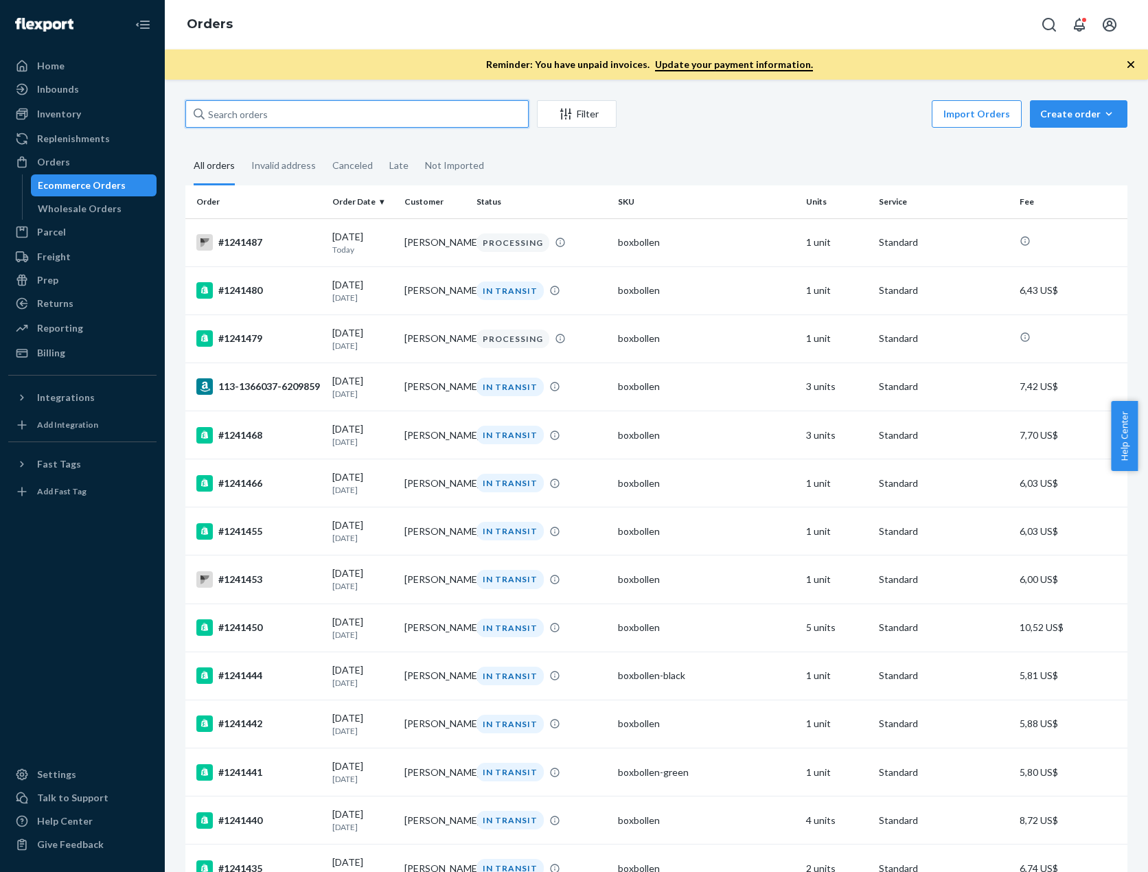
click at [251, 120] on input "text" at bounding box center [356, 113] width 343 height 27
paste input "#1241487"
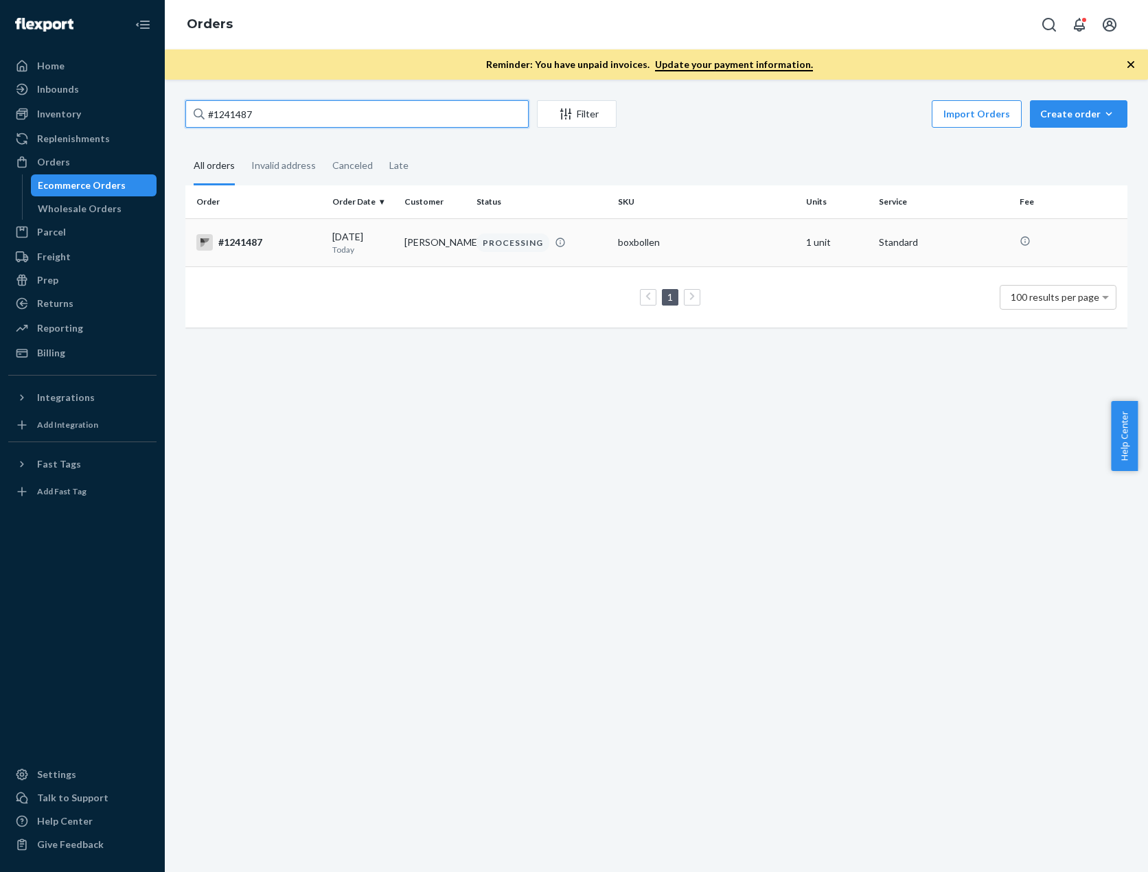
type input "#1241487"
click at [235, 244] on div "#1241487" at bounding box center [258, 242] width 125 height 16
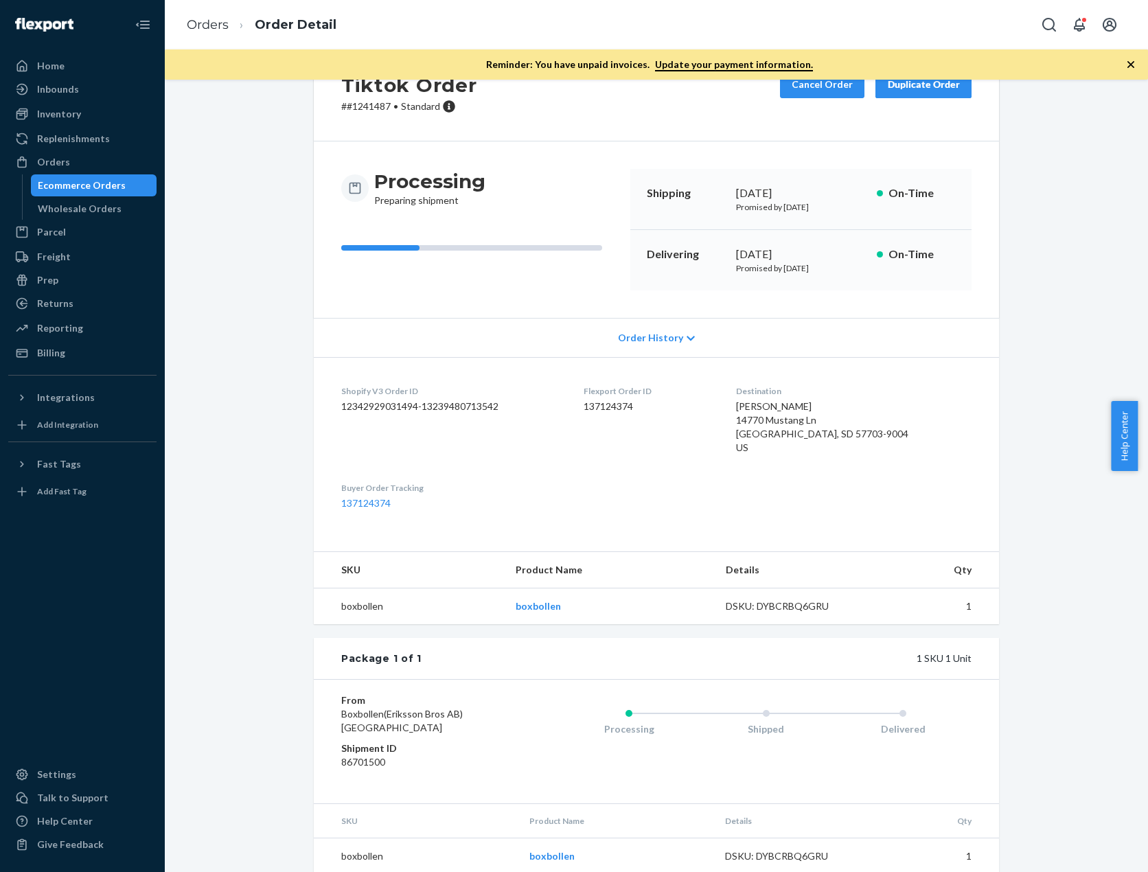
scroll to position [76, 0]
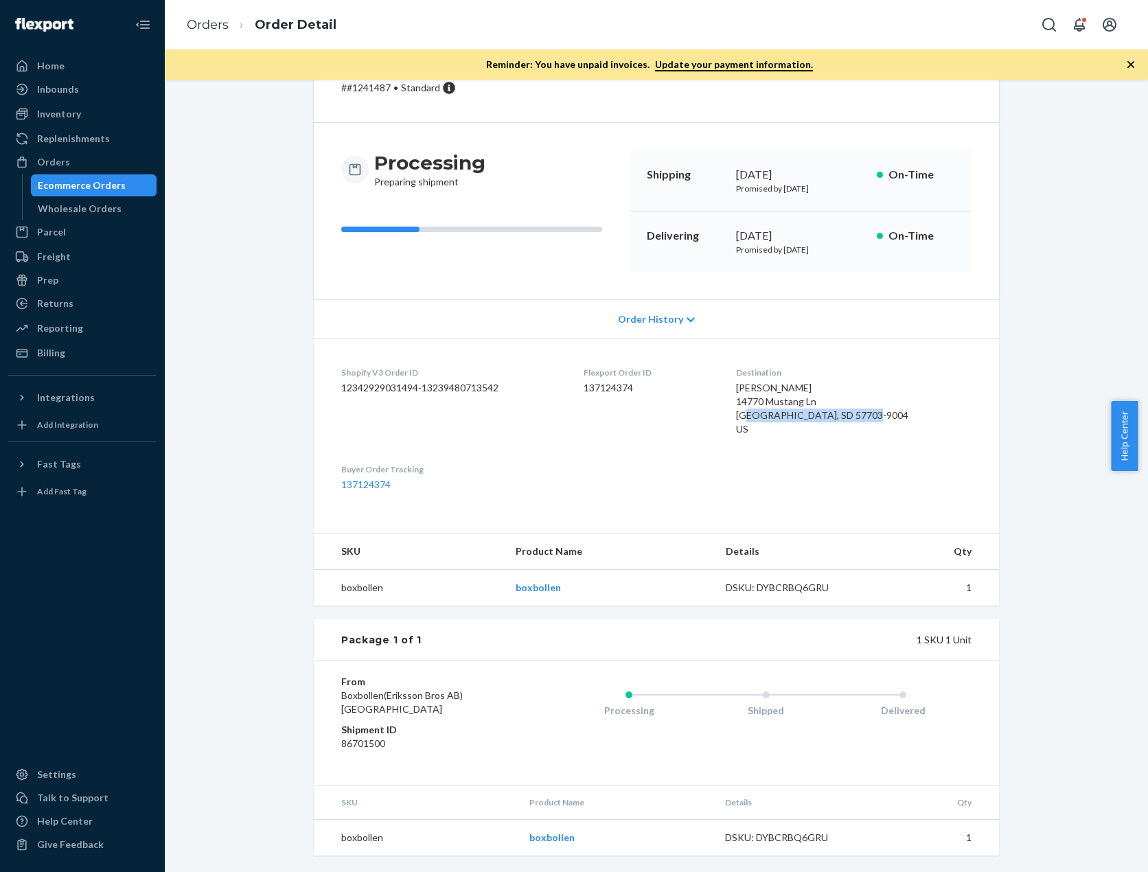
drag, startPoint x: 884, startPoint y: 416, endPoint x: 768, endPoint y: 412, distance: 116.1
click at [768, 412] on dl "Shopify V3 Order ID 12342929031494-13239480713542 Flexport Order ID 137124374 D…" at bounding box center [656, 429] width 685 height 181
copy span "Rapid City, SD 57703-9004"
